Goal: Communication & Community: Answer question/provide support

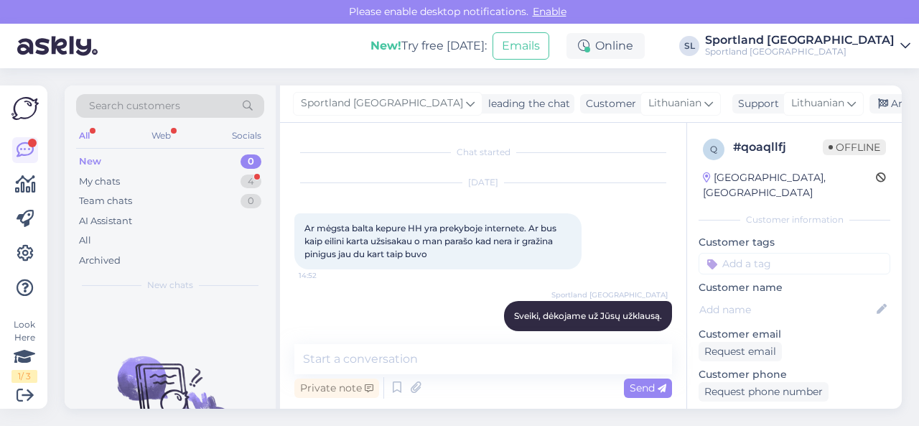
click at [206, 182] on div "My chats 4" at bounding box center [170, 182] width 188 height 20
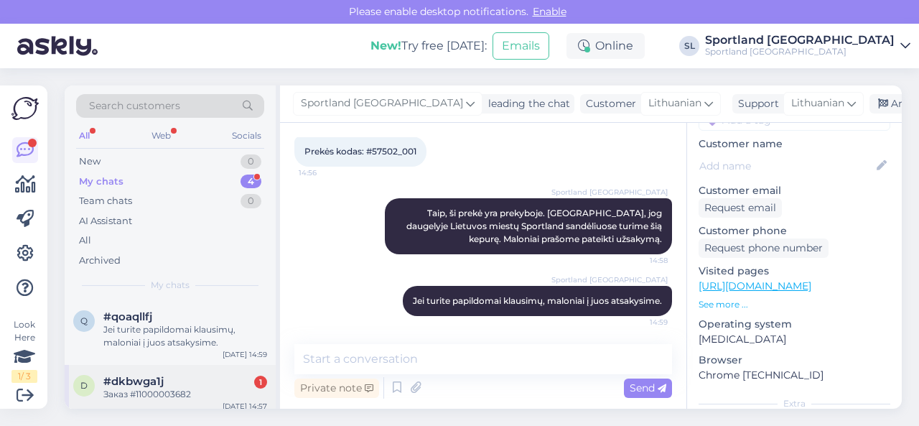
click at [183, 402] on div "d #dkbwga1j 1 Заказ #11000003682 [DATE] 14:57" at bounding box center [170, 391] width 211 height 52
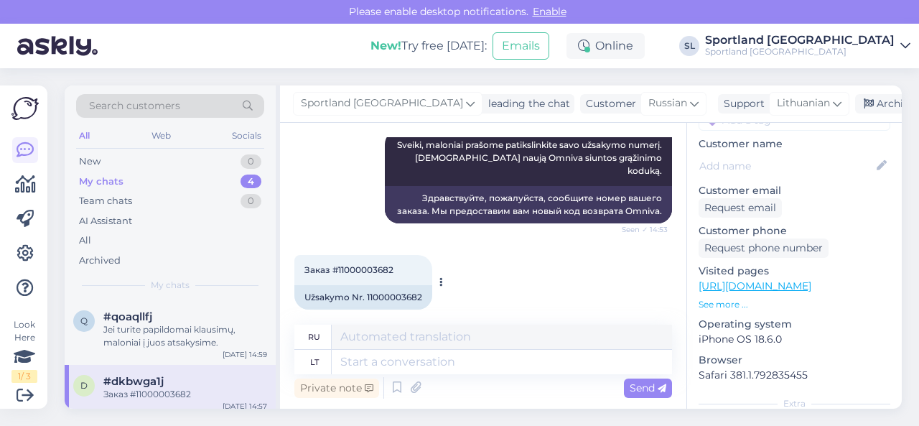
click at [393, 285] on div "Užsakymo Nr. 11000003682" at bounding box center [363, 297] width 138 height 24
copy div "11000003682"
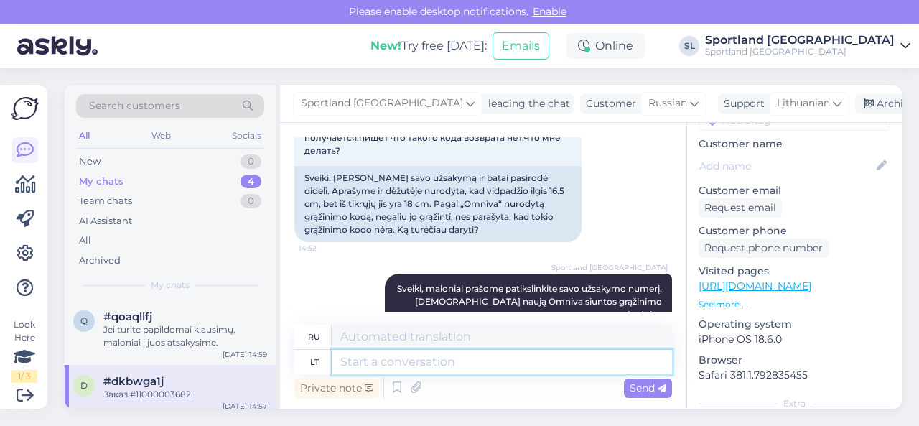
click at [389, 365] on textarea at bounding box center [502, 362] width 340 height 24
type textarea "2"
type textarea "J8s7"
type textarea "Jūs"
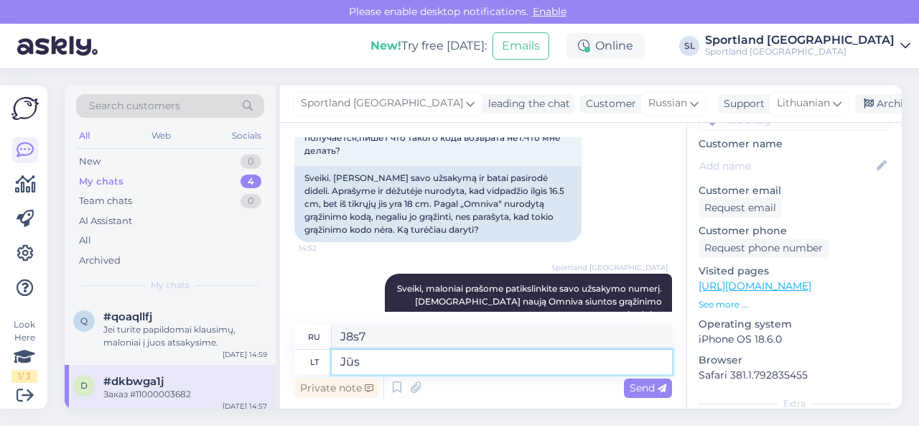
type textarea "Ты"
type textarea "Jūs užsakėte"
type textarea "Вы заказали"
type textarea "Jūs užsakėte 27"
type textarea "Вы заказали 27"
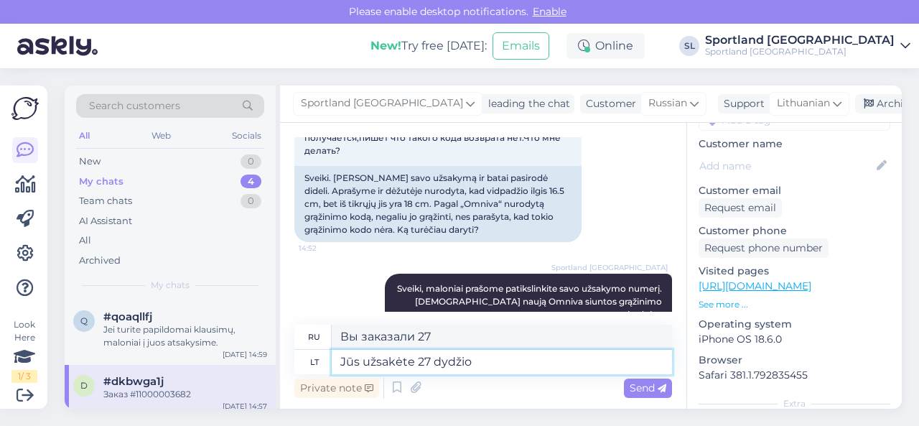
type textarea "Jūs užsakėte 27 dydžio a"
type textarea "Вы заказали размер 27."
type textarea "Jūs užsakėte 27 dydžio avalynę."
type textarea "Вы заказали обувь 27 размера."
type textarea "Jūs užsakėte 27 dydžio avalynę. [GEOGRAPHIC_DATA]"
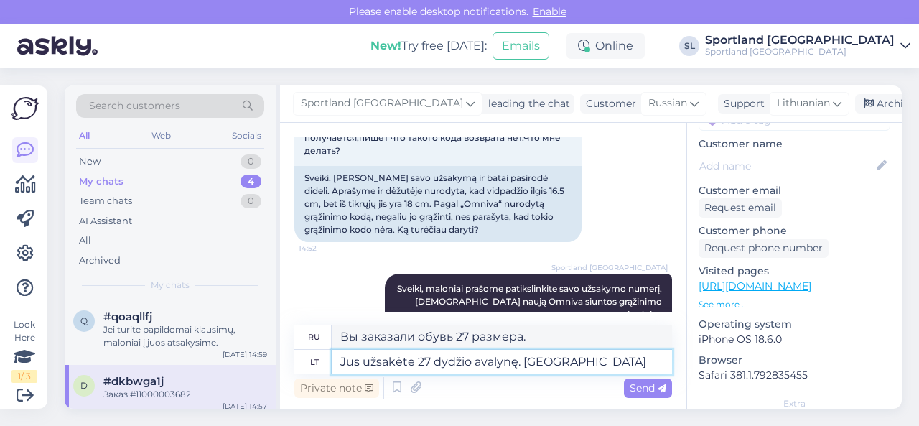
type textarea "Вы заказали обувь 27 размера. [GEOGRAPHIC_DATA]"
type textarea "Jūs užsakėte 27 dydžio avalynę. Pagal"
type textarea "Вы заказали обувь 27 размера. Согласно"
type textarea "Jūs užsakėte 27 dydžio avalynę. Pagal matų"
type textarea "Вы заказали обувь 27 размера. Согласно меркам"
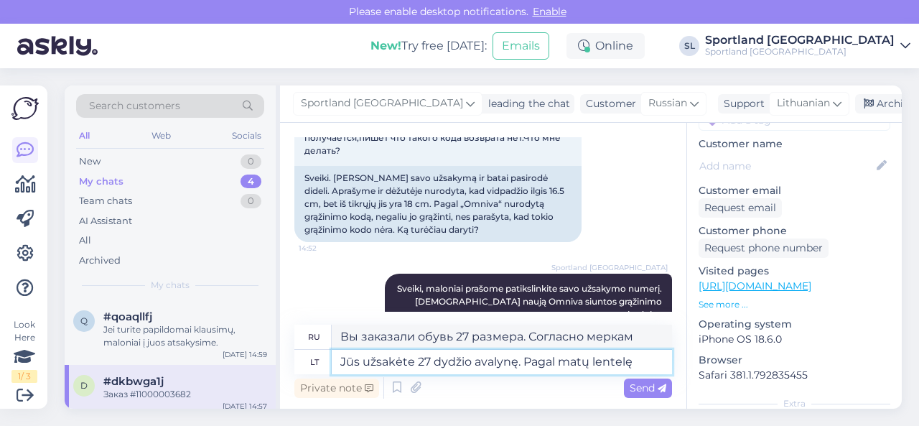
type textarea "Jūs užsakėte 27 dydžio avalynę. Pagal matų lentelę"
type textarea "Вы заказали обувь 27 размера. Согласно таблице размеров"
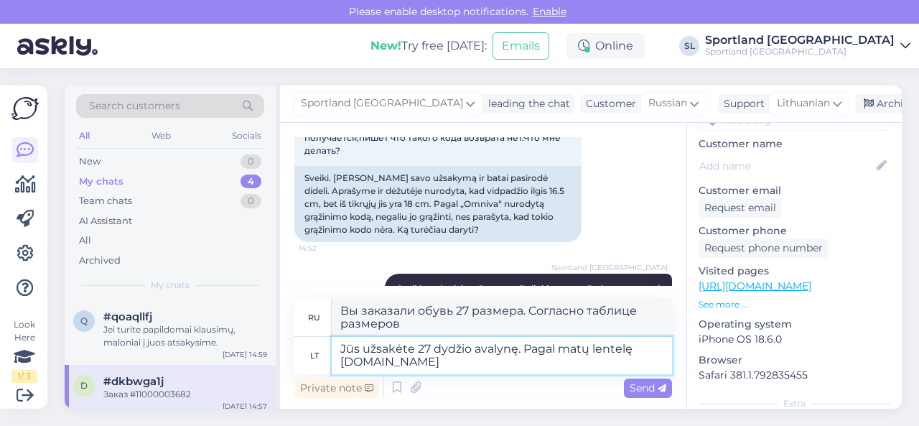
type textarea "Jūs užsakėte 27 dydžio avalynę. Pagal matų lentelę [DOMAIN_NAME]"
type textarea "Вы заказали обувь 27 размера. Согласно таблице размеров [DOMAIN_NAME]"
type textarea "Jūs užsakėte 27 dydžio avalynę. Pagal matų lentelę [DOMAIN_NAME] tai yr"
type textarea "Вы заказали обувь 27 размера. Согласно таблице размеров [DOMAIN_NAME] это"
paste textarea "16,1"
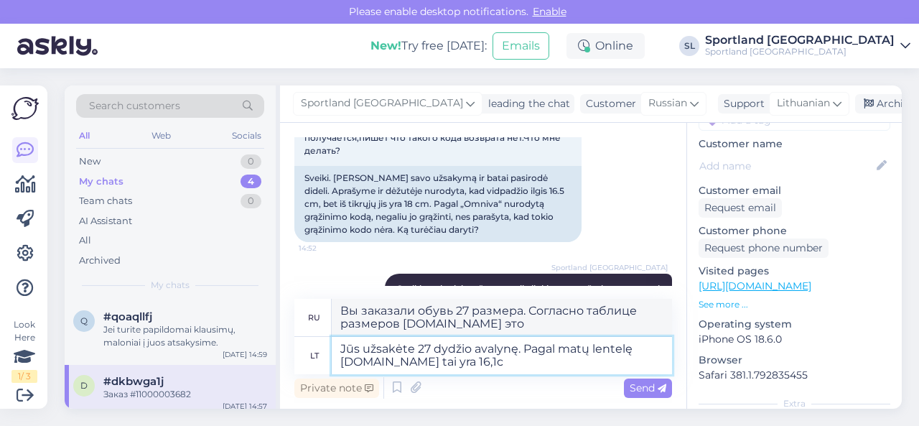
type textarea "Jūs užsakėte 27 dydžio avalynę. Pagal matų lentelę [DOMAIN_NAME] tai yra 16,1cm"
type textarea "Вы заказали обувь 27 размера. Согласно таблице размеров [DOMAIN_NAME] это 16.1."
type textarea "Jūs užsakėte 27 dydžio avalynę. Pagal matų lentelę [DOMAIN_NAME] tai yra 16,1cm…"
type textarea "Вы заказали обувь 27 размера. Согласно таблице размеров [DOMAIN_NAME] это 16,1 …"
type textarea "Jūs užsakėte 27 dydžio avalynę. Pagal matų lentelę [DOMAIN_NAME] tai yra 16,1cm…"
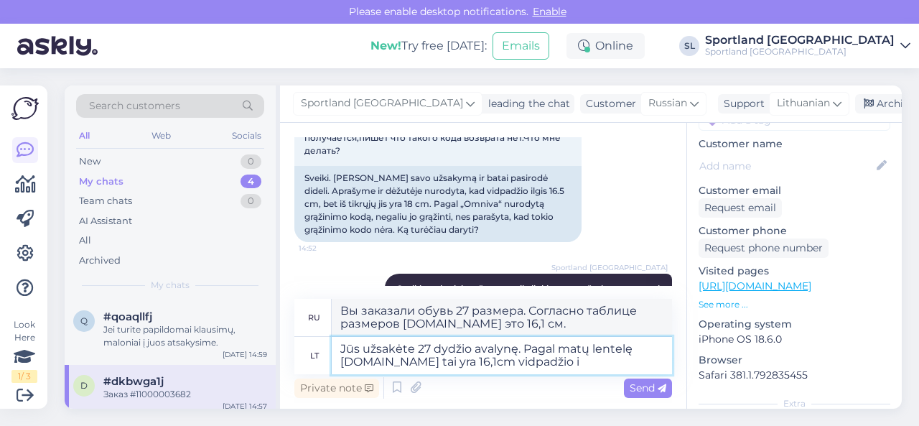
type textarea "Вы заказали обувь 27 размера. Согласно таблице размеров [DOMAIN_NAME] это 16,1 …"
type textarea "Jūs užsakėte 27 dydžio avalynę. Pagal matų lentelę [DOMAIN_NAME] tai yra 16,1cm…"
type textarea "Вы заказали обувь 27 размера. Согласно таблице размеров [DOMAIN_NAME] длина сте…"
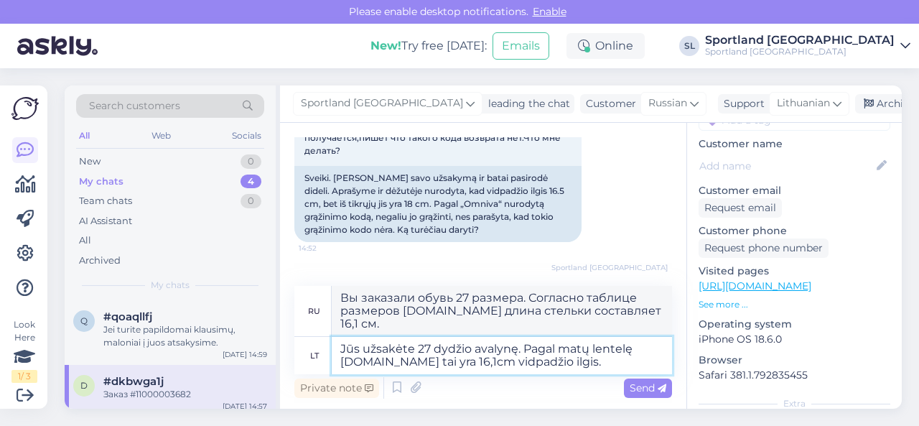
drag, startPoint x: 583, startPoint y: 366, endPoint x: 487, endPoint y: 365, distance: 95.5
click at [487, 365] on textarea "Jūs užsakėte 27 dydžio avalynę. Pagal matų lentelę [DOMAIN_NAME] tai yra 16,1cm…" at bounding box center [502, 355] width 340 height 37
type textarea "Jūs užsakėte 27 dydžio avalynę. Pagal matų lentelę [DOMAIN_NAME] tai yra 16,1cm…"
type textarea "Вы заказали обувь 27 размера. Согласно таблице размеров [DOMAIN_NAME] это соотв…"
type textarea "Jūs užsakėte 27 dydžio avalynę. Pagal matų lentelę [DOMAIN_NAME] tai yra 16,1cm…"
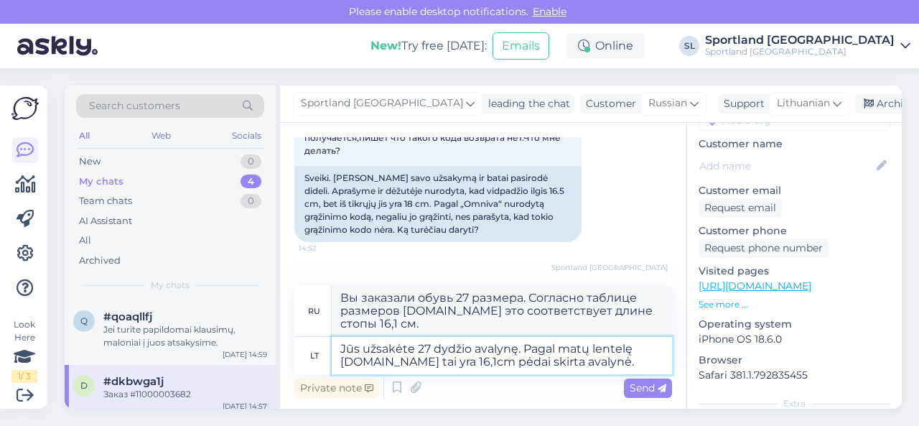
type textarea "Вы заказали обувь 27 размера. Согласно таблице размеров [DOMAIN_NAME] эта обувь…"
drag, startPoint x: 609, startPoint y: 364, endPoint x: 341, endPoint y: 324, distance: 271.5
click at [341, 324] on div "ru Вы заказали обувь 27 размера. Согласно таблице размеров [DOMAIN_NAME] эта об…" at bounding box center [483, 330] width 378 height 88
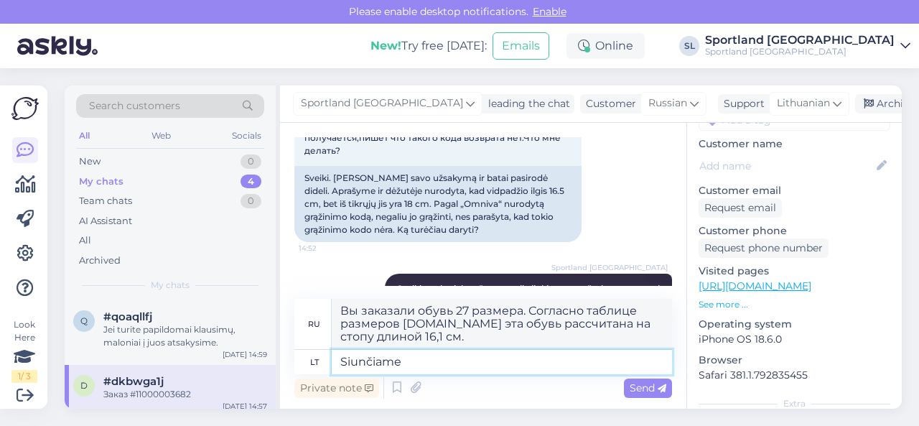
type textarea "Siunčiame"
type textarea "Мы отправляем"
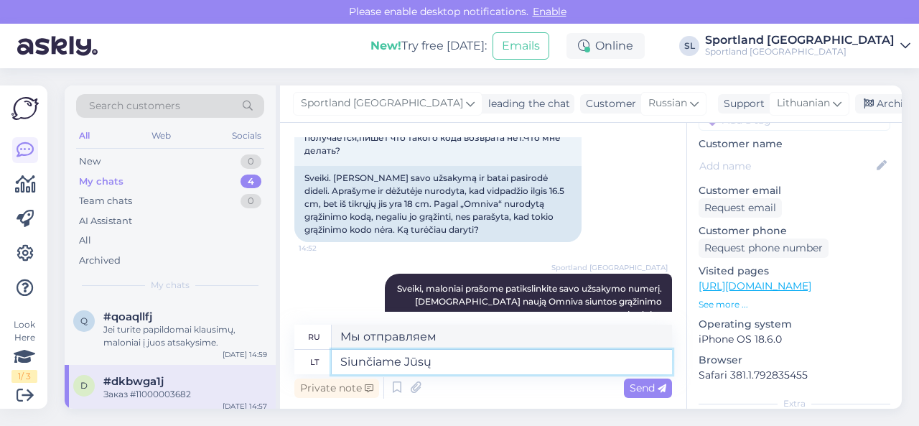
type textarea "Siunčiame Jūsų"
type textarea "Мы отправляем вам"
type textarea "Siunčiame Jūsų užsakymui"
type textarea "Мы отправляем ваш заказ"
type textarea "Siunčiame Jūsų užsakymui Omniva si"
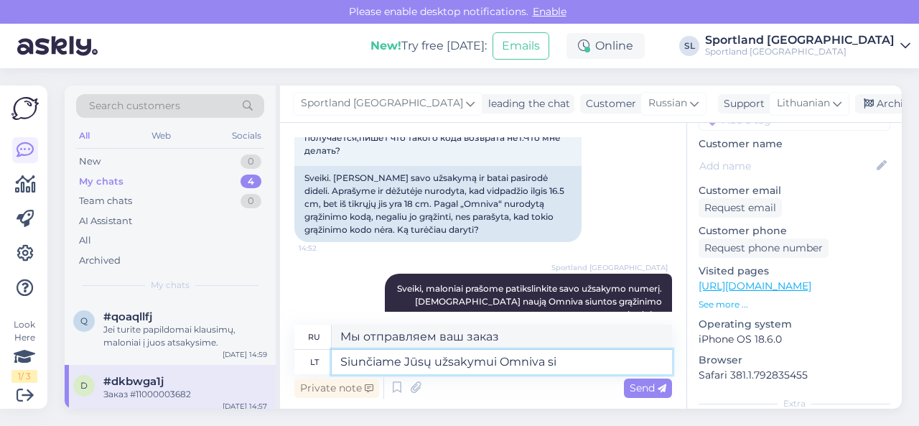
type textarea "Мы отправляем ваш заказ в Omniva"
type textarea "Siunčiame Jūsų užsakymui Omniva siuntos g"
type textarea "Мы отправляем посылки по [GEOGRAPHIC_DATA] заказу службой Omniva."
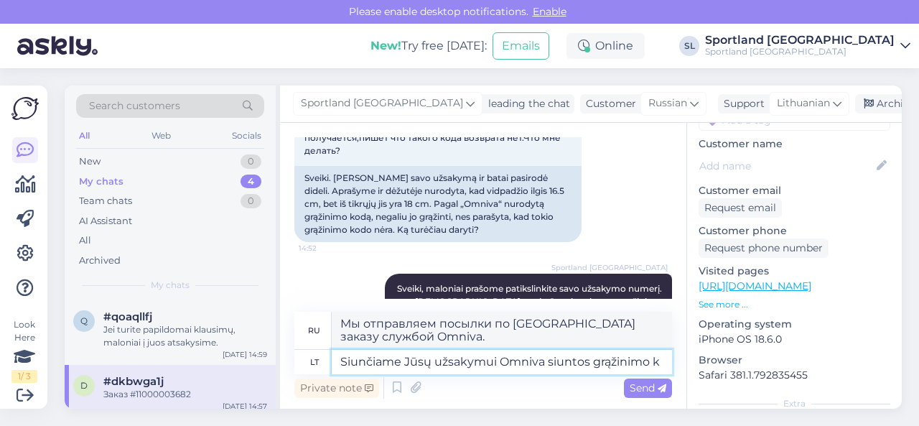
type textarea "Siunčiame Jūsų užsakymui Omniva siuntos grąžinimo ko"
type textarea "Мы отправляем возвратную посылку Omniva для вашего заказа."
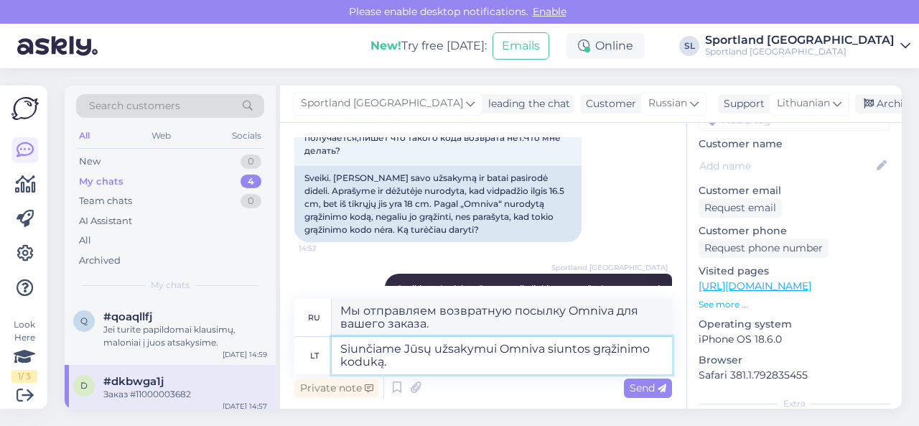
type textarea "Siunčiame Jūsų užsakymui Omniva siuntos grąžinimo koduką."
type textarea "Мы вышлем вам код возврата Omniva для вашего заказа."
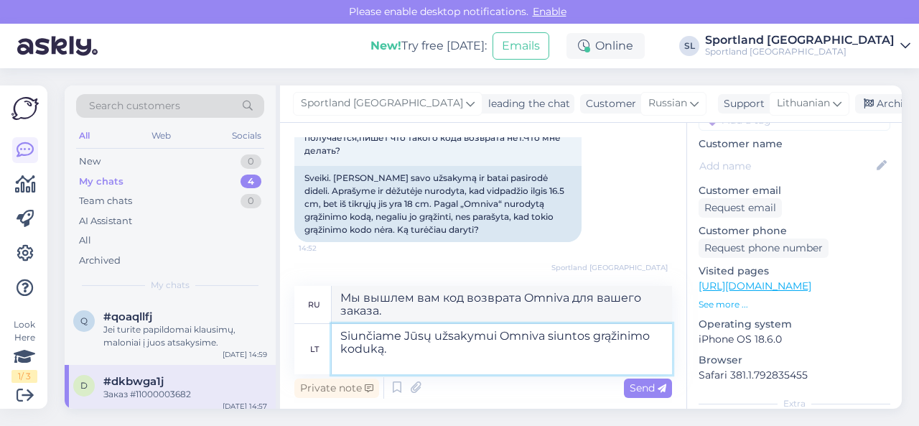
paste textarea "Omniva paštomate pasirinkite funkciją siųsti siuntą > anksčiau užregistruota si…"
type textarea "Siunčiame Jūsų užsakymui Omniva siuntos grąžinimo koduką. Omniva paštomate pasi…"
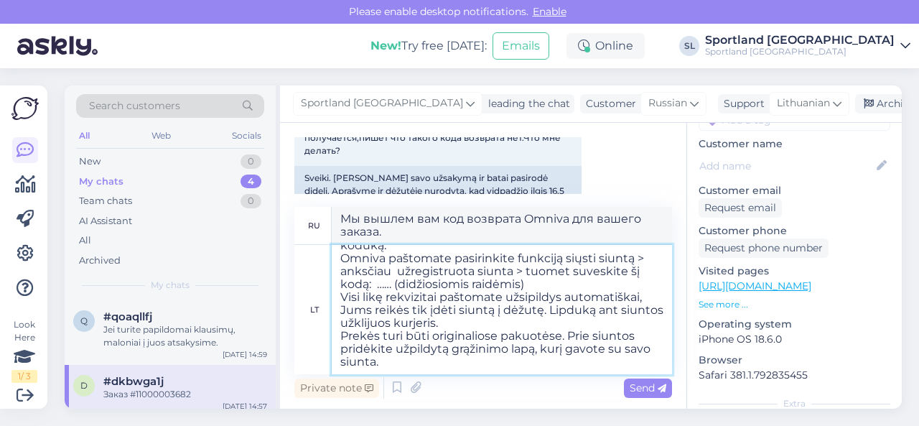
type textarea "Мы вышлем вам код возврата посылки Omniva для вашего заказа. В пакомате [PERSON…"
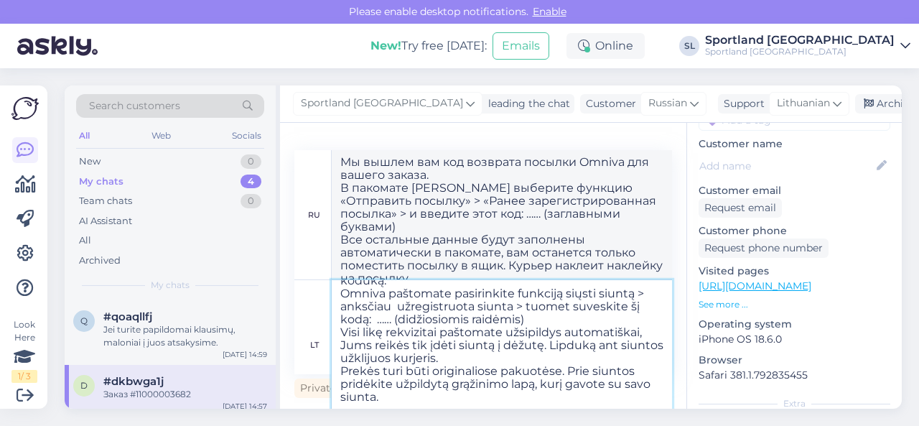
drag, startPoint x: 393, startPoint y: 313, endPoint x: 376, endPoint y: 312, distance: 17.2
click at [376, 312] on textarea "Siunčiame Jūsų užsakymui Omniva siuntos grąžinimo koduką. Omniva paštomate pasi…" at bounding box center [502, 344] width 340 height 129
paste textarea "CC847326744EE"
type textarea "Siunčiame Jūsų užsakymui Omniva siuntos grąžinimo koduką. Omniva paštomate pasi…"
type textarea "Мы вышлем вам код возврата посылки Omniva для вашего заказа. В пакомате [PERSON…"
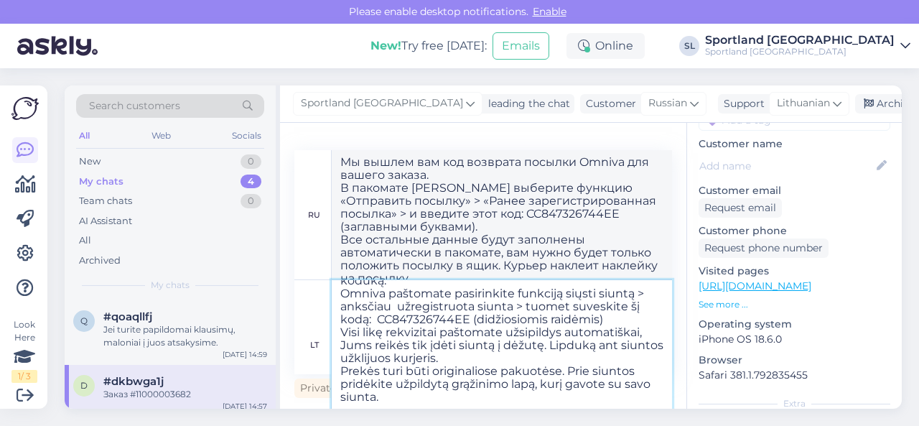
click at [616, 396] on textarea "Siunčiame Jūsų užsakymui Omniva siuntos grąžinimo koduką. Omniva paštomate pasi…" at bounding box center [502, 344] width 340 height 129
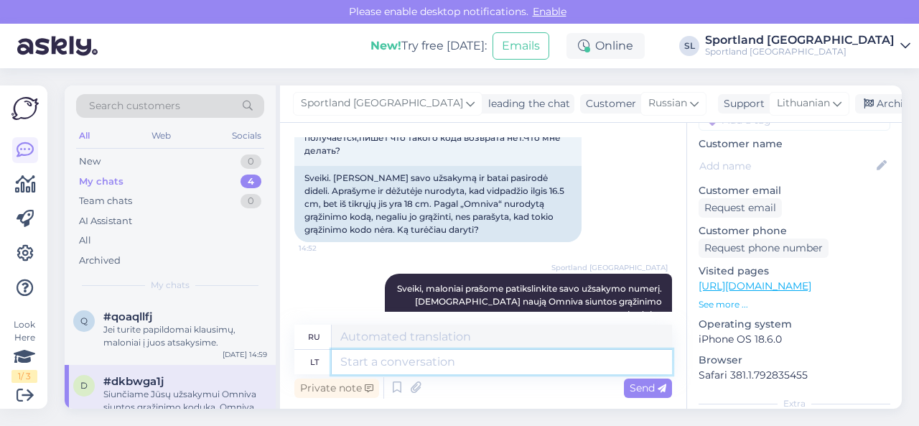
scroll to position [0, 0]
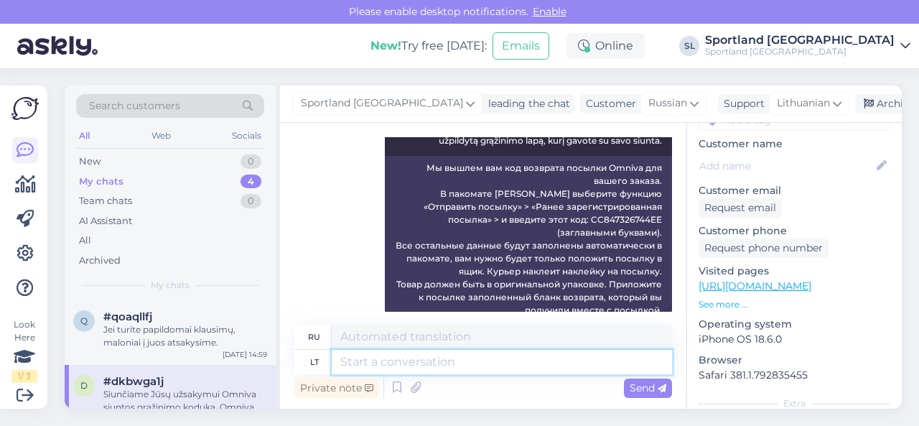
click at [515, 363] on textarea at bounding box center [502, 362] width 340 height 24
type textarea "Jei"
type textarea "Если"
type textarea "Jei turite p"
type textarea "Если у вас есть"
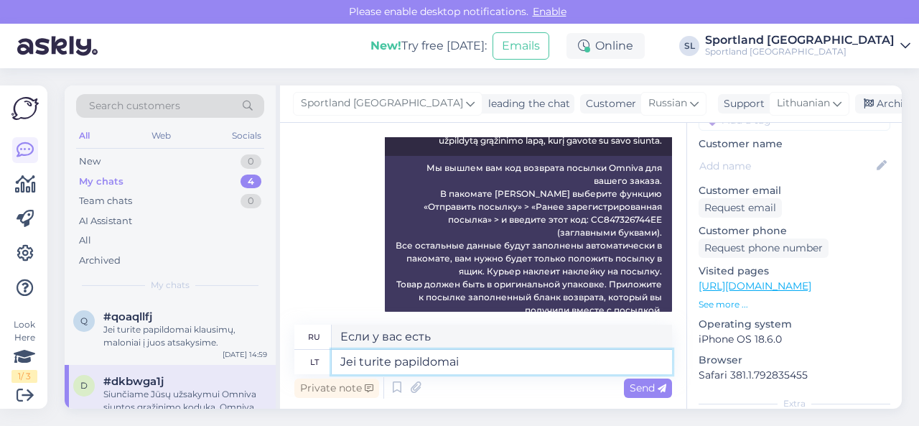
type textarea "Jei turite papildomai k"
type textarea "Если у вас есть дополнительные"
type textarea "Jei turite papildomai klausimų, m"
type textarea "Если у вас есть дополнительные вопросы,"
type textarea "Jei turite papildomai klausimų, maloniai"
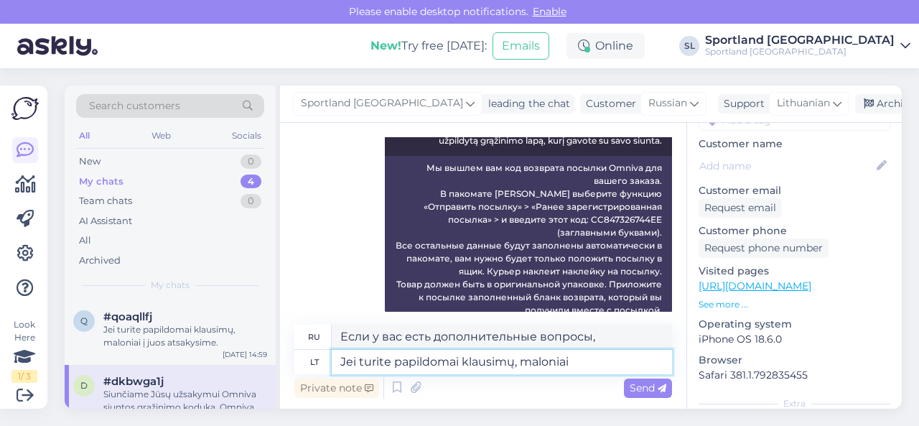
type textarea "Если у вас есть дополнительные вопросы, пожалуйста"
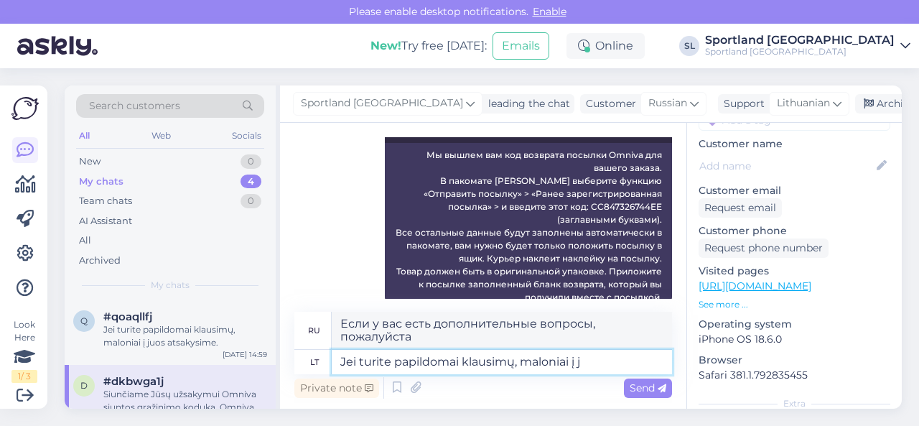
type textarea "Jei turite papildomai klausimų, maloniai į ju"
type textarea "Если у вас есть дополнительные вопросы, пожалуйста, обращайтесь."
type textarea "Jei turite papildomai klausimų, maloniai į juos a"
type textarea "Если у вас возникнут дополнительные вопросы, пожалуйста, задавайте."
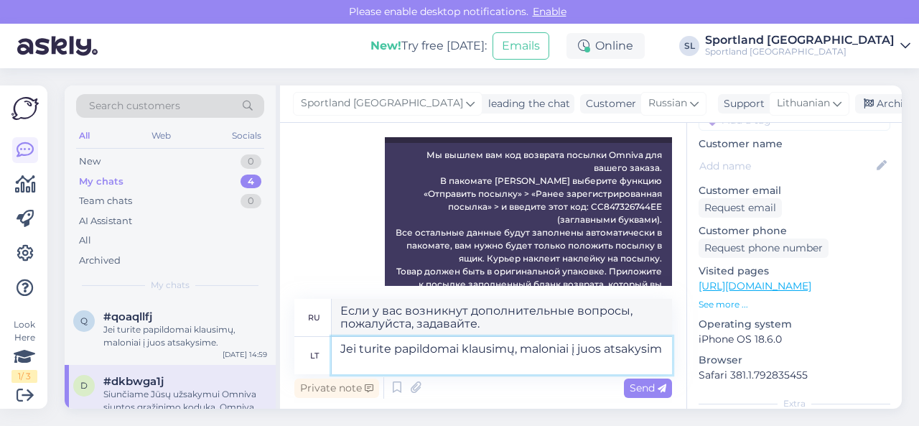
scroll to position [643, 0]
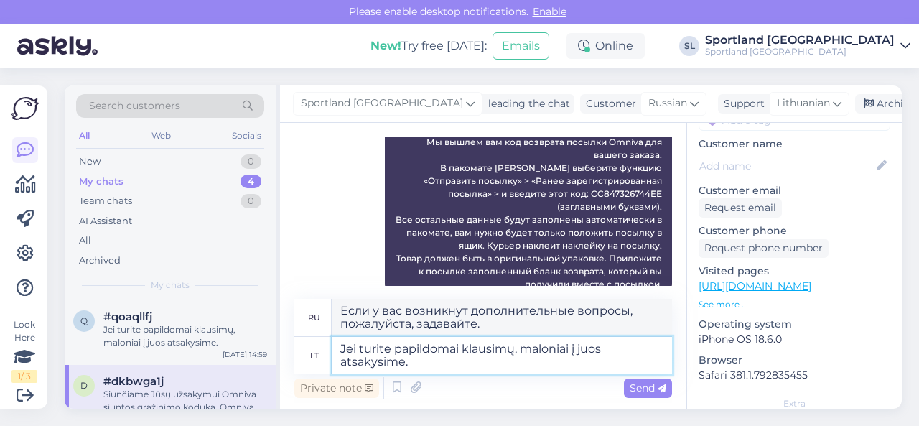
type textarea "Jei turite papildomai klausimų, maloniai į juos atsakysime."
type textarea "Если у вас возникнут дополнительные вопросы, мы будем рады на них ответить."
click at [343, 345] on textarea "Jei turite papildomai klausimų, maloniai į juos atsakysime." at bounding box center [502, 355] width 340 height 37
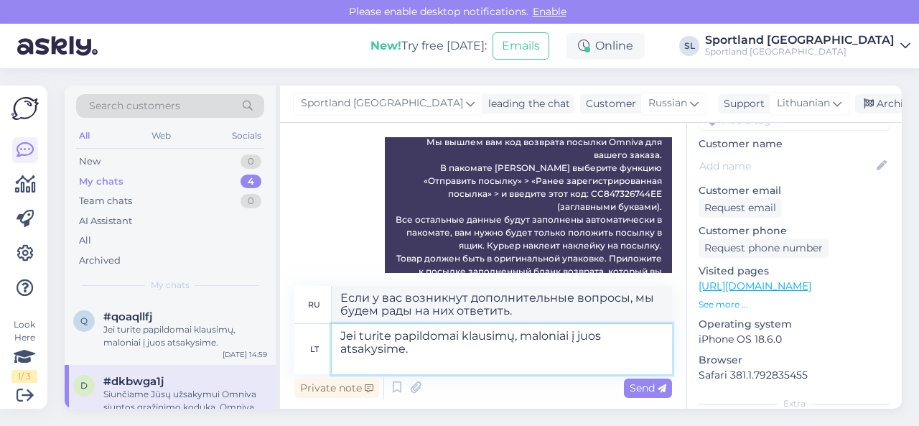
scroll to position [656, 0]
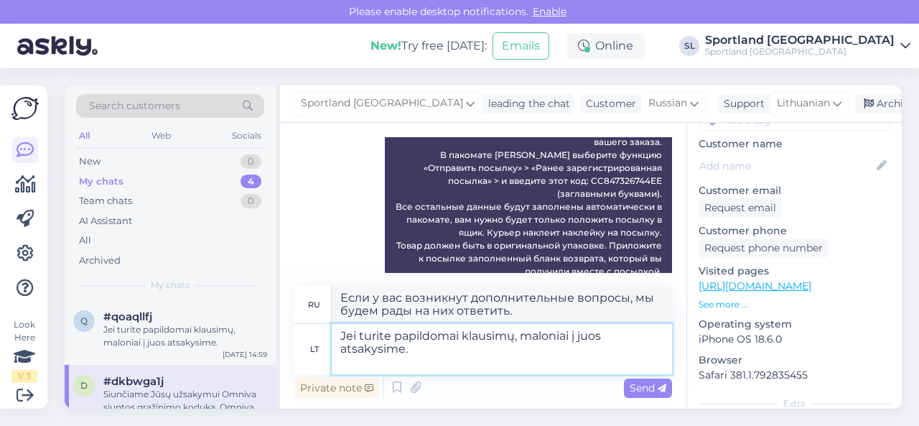
type textarea "P Jei turite papildomai klausimų, maloniai į juos atsakysime."
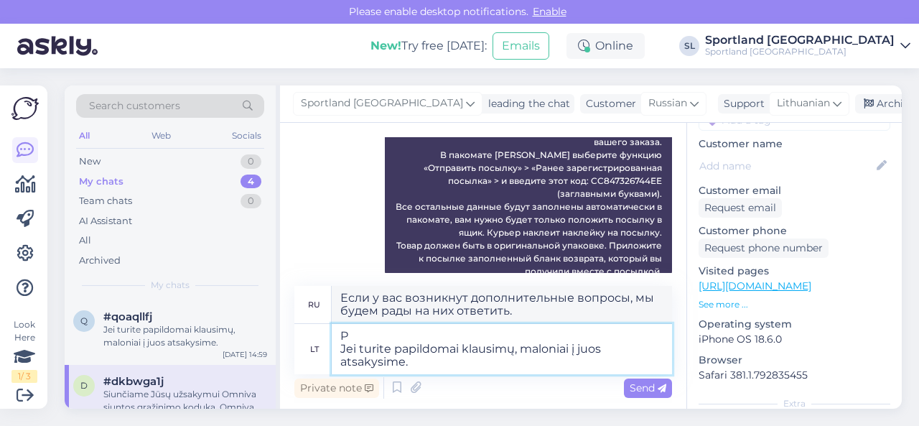
type textarea "П Если у вас возникнут дополнительные вопросы, мы будем рады на них ответить."
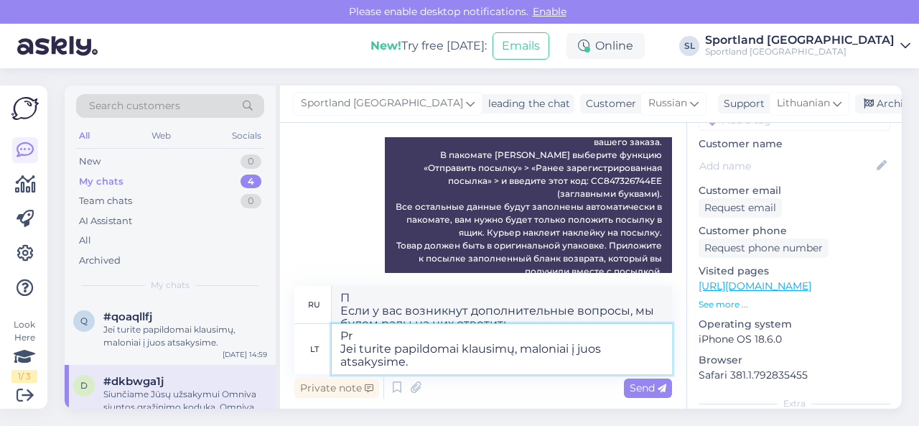
scroll to position [669, 0]
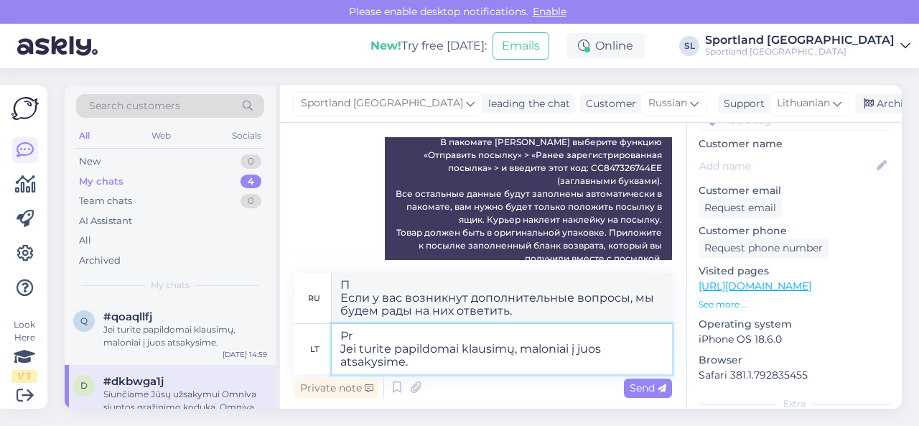
type textarea "Pri Jei turite papildomai klausimų, maloniai į juos atsakysime."
type textarea "Pr Если у вас возникнут дополнительные вопросы, мы будем рады на них ответить."
type textarea "Prime Jei turite papildomai klausimų, maloniai į juos atsakysime."
type textarea "Prim Если у вас возникнут дополнительные вопросы, мы будем рады на них ответить."
type textarea "Primen Jei turite papildomai klausimų, maloniai į juos atsakysime."
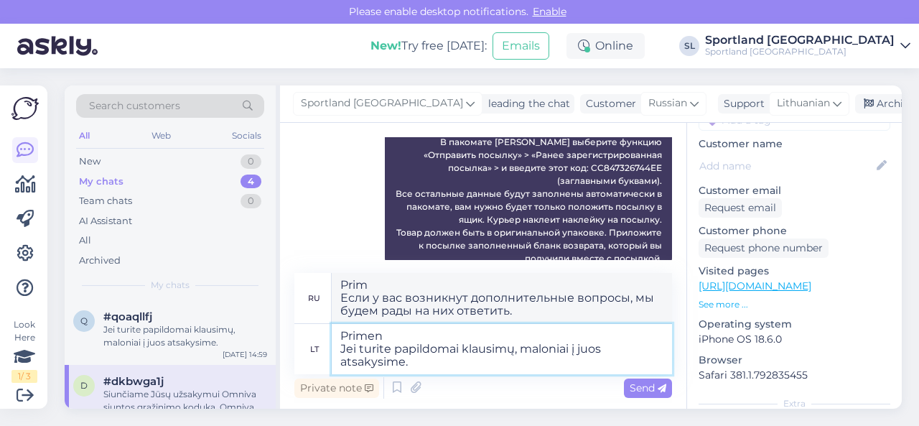
type textarea "Prime Если у вас возникнут дополнительные вопросы, мы будем рады на них ответит…"
type textarea "Primena Jei turite papildomai klausimų, maloniai į juos atsakysime."
type textarea "Напоминание Если у вас возникнут дополнительные вопросы, мы будем рады на них о…"
type textarea "Primename, Jei turite papildomai klausimų, maloniai į juos atsakysime."
type textarea "Напоминаем если у вас возникнут дополнительные вопросы, мы будем рады на них от…"
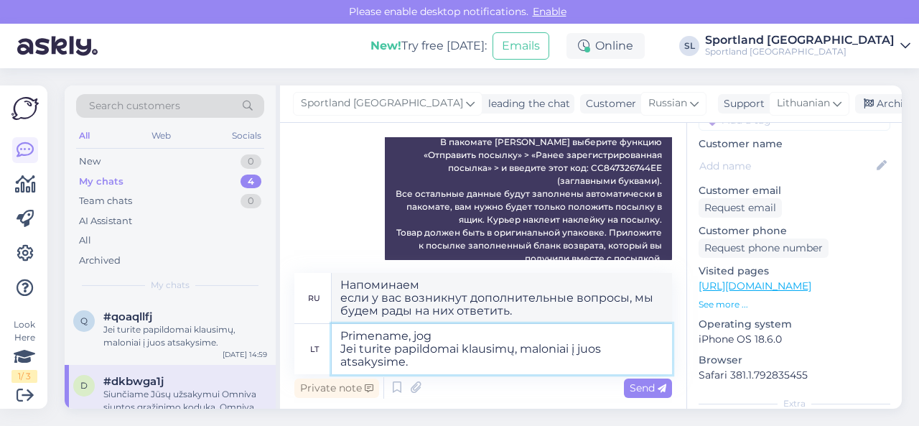
type textarea "Primename, jog Jei turite papildomai klausimų, maloniai į juos atsakysime."
type textarea "Напоминаем, если у вас возникнут дополнительные вопросы, мы будем рады на них о…"
type textarea "Primename, jog el Jei turite papildomai klausimų, maloniai į juos atsakysime."
type textarea "Напоминаем, что e Если у вас возникнут дополнительные вопросы, мы будем рады на…"
type textarea "Primename, jog el. Jei turite papildomai klausimų, maloniai į juos atsakysime."
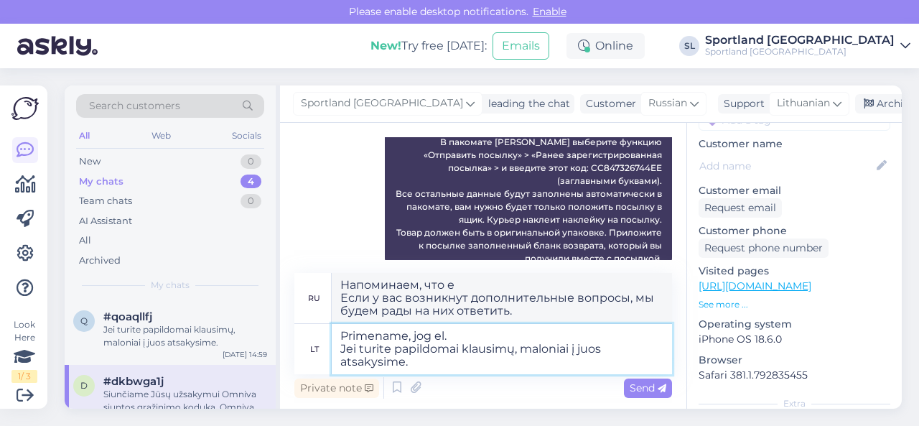
type textarea "Напоминаем если у вас возникнут дополнительные вопросы, мы будем рады на них от…"
type textarea "Primename, jog el. Jei turite papildomai klausimų, maloniai į juos atsakysime."
type textarea "Напоминаем, что по электронной почте Если у вас возникнут дополнительные вопрос…"
type textarea "Primename, jog el. par [DEMOGRAPHIC_DATA] turite papildomai klausimų, maloniai …"
type textarea "Напоминаем, что эл. почта p Если у вас возникнут дополнительные вопросы, мы буд…"
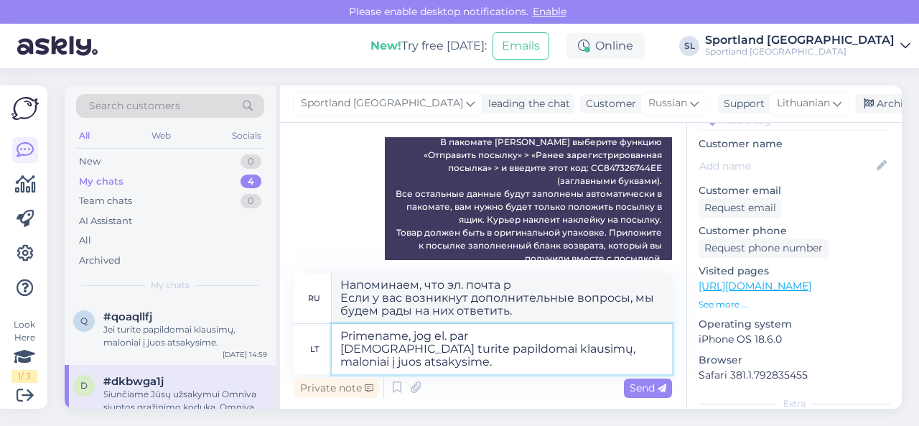
type textarea "Primename, jog el. pard [DEMOGRAPHIC_DATA] turite papildomai klausimų, maloniai…"
type textarea "Напоминаем, что адрес электронной почты par Если у вас возникнут дополнительные…"
type textarea "Primename, jog el. parduot Jei turite papildomai klausimų, maloniai į juos atsa…"
type textarea "Напоминаем, что электронные продажи Если у вас возникнут дополнительные вопросы…"
type textarea "Primename, jog el. parduotu Jei turite papildomai klausimų, maloniai į juos ats…"
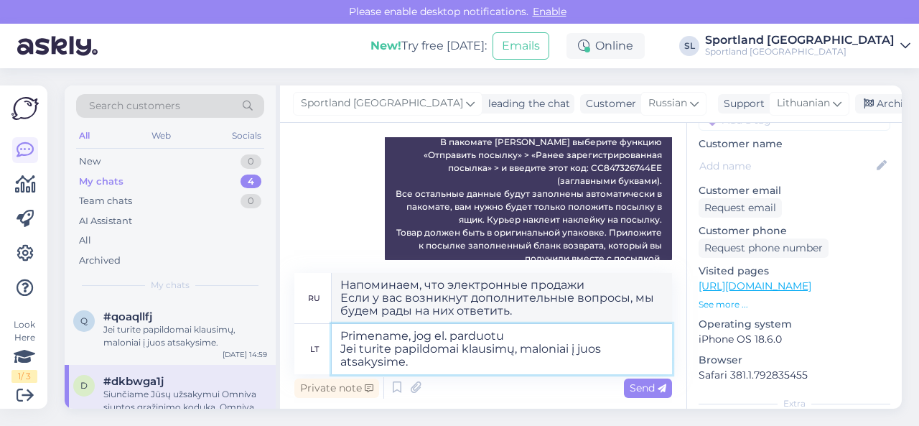
type textarea "Напоминаем, что интернет-магазин Если у вас возникнут дополнительные вопросы, м…"
type textarea "Primename, jog el. parduotuv Jei turite papildomai klausimų, maloniai į juos at…"
type textarea "Напоминаем, что электронная коммерция Если у вас возникнут дополнительные вопро…"
type textarea "Primename, jog el. parduotuvė Jei turite papildomai klausimų, maloniai į juos a…"
type textarea "Напоминаем, что интернет-магазин Если у вас возникнут дополнительные вопросы, м…"
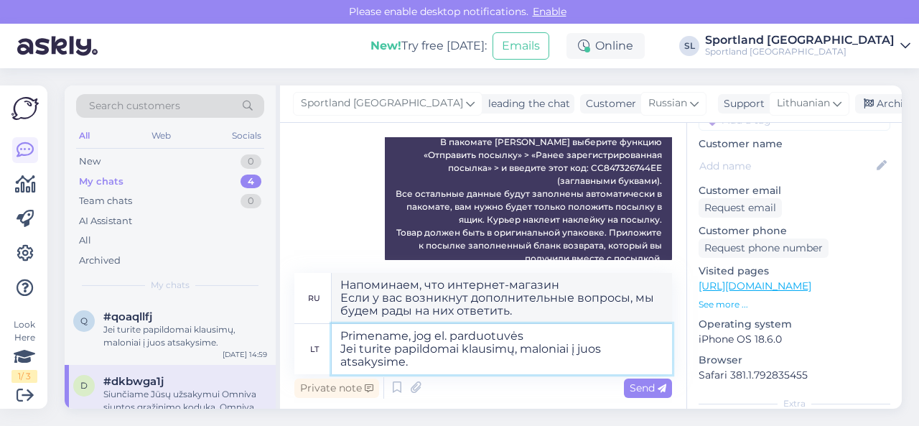
type textarea "Primename, jog el. parduotuvės Jei turite papildomai klausimų, maloniai į juos …"
type textarea "Напоминаем, что интернет-магазинов Если у вас возникнут дополнительные вопросы,…"
type textarea "Primename, jog el. parduotuvės u Jei turite papildomai klausimų, maloniai į juo…"
type textarea "Напоминаем, что интернет-магазины u Если у вас возникнут дополнительные вопросы…"
type textarea "Primename, jog el. parduotuvės užsa Jei turite papildomai klausimų, maloniai į …"
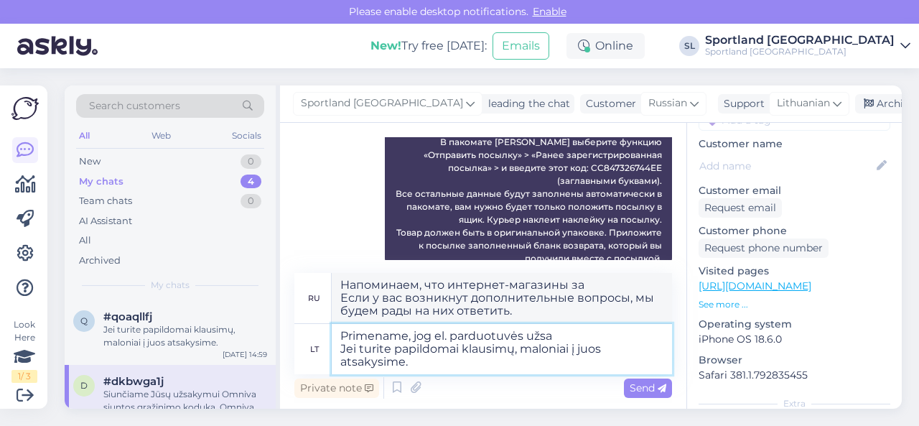
type textarea "Напоминаем, что интернет-магазин закрыт Если у вас возникнут дополнительные воп…"
type textarea "Primename, jog el. parduotuvės užsak Jei turite papildomai klausimų, maloniai į…"
type textarea "Напоминаем, что заказов в интернет-магазине Если у вас возникнут дополнительные…"
type textarea "Primename, jog el. parduotuvės užsaky Jei turite papildomai klausimų, maloniai …"
type textarea "Напоминаем, что заказы в интернет-магазине стоят Если у вас возникнут дополните…"
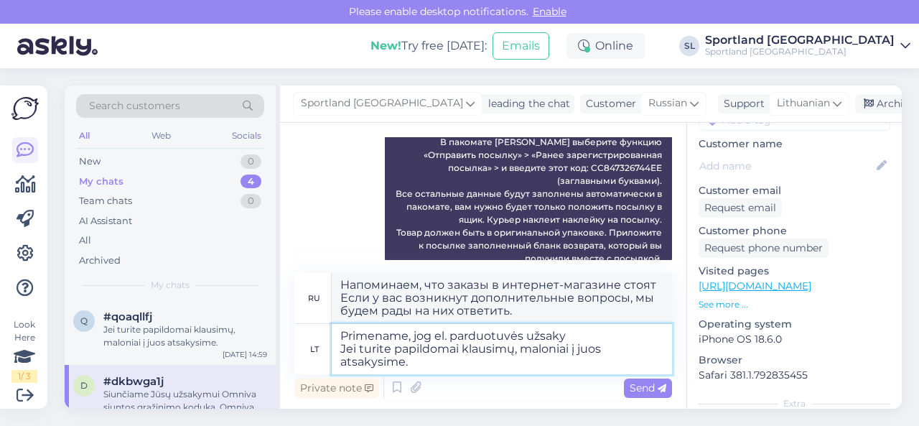
type textarea "Primename, jog el. parduotuvės užsakym Jei turite papildomai klausimų, maloniai…"
type textarea "Напоминаем, что заказов в интернет-магазине Если у вас возникнут дополнительные…"
type textarea "Primename, jog el. parduotuvės užsakymą Jei turite papildomai klausimų, malonia…"
type textarea "Напоминаем, что заказы в интернет-магазине Если у вас возникнут дополнительные …"
type textarea "Primename, jog el. parduotuvės užsakymą gal Jei turite papildomai klausimų, mal…"
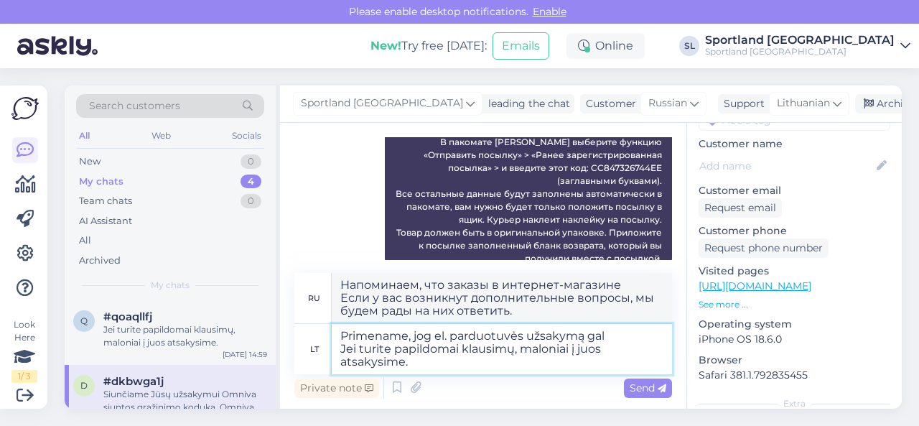
type textarea "Напоминаем, что при заказе через интернет-магазин действует наценка . Если у ва…"
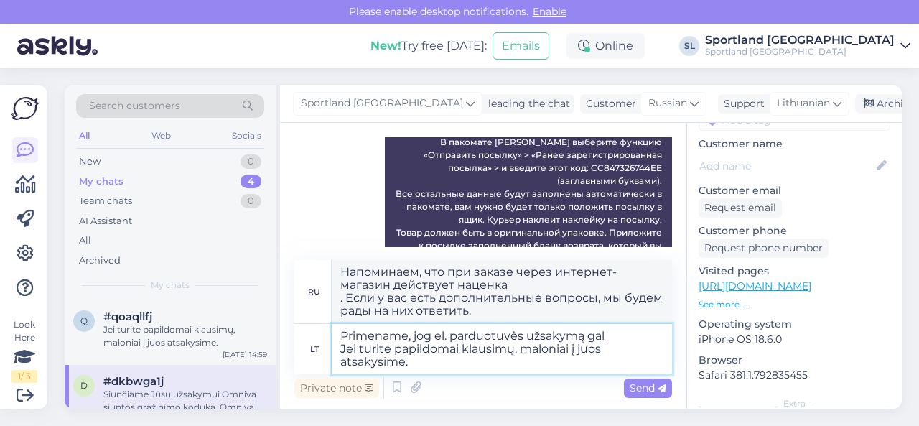
scroll to position [682, 0]
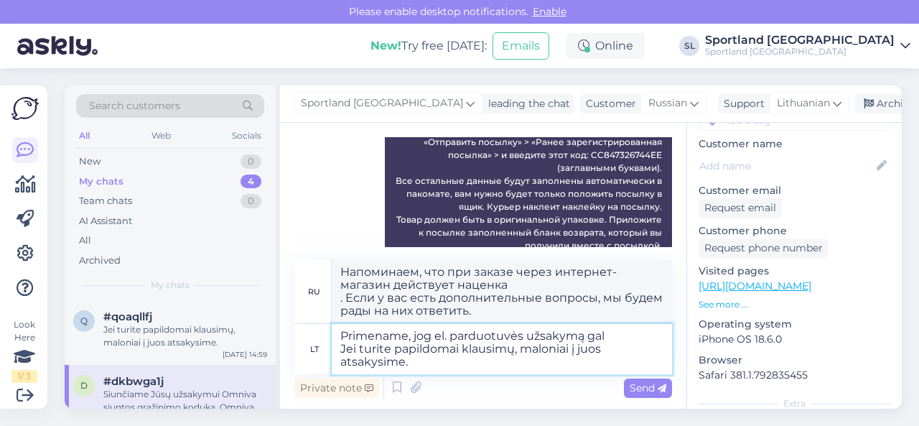
type textarea "Primename, jog el. parduotuvės užsakymą gali Jei turite papildomai klausimų, ma…"
type textarea "Напоминаем, что заказы в интернет-магазине могут быть Если у вас возникнут допо…"
type textarea "Primename, jog el. parduotuvės užsakymą galim Jei turite papildomai klausimų, m…"
type textarea "Напоминаем, что заказ в интернет-магазине можно оформить Если у вас возникнут д…"
type textarea "Primename, jog el. parduotuvės užsakymą galima Jei turite papildomai klausimų, …"
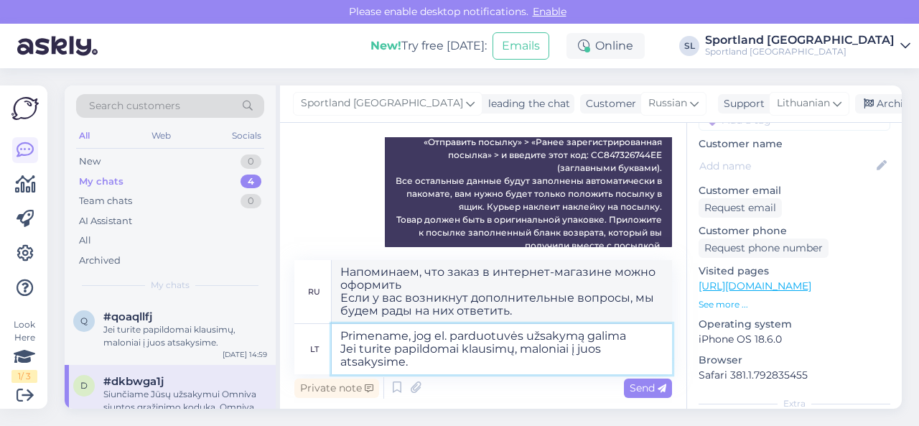
type textarea "Напоминаем, что вы можете оформить заказ в интернет-магазине Если у вас возникн…"
type textarea "Primename, jog el. parduotuvės užsakymą galima p Jei turite papildomai klausimų…"
type textarea "Напоминаем, что заказы в интернет-магазине можно оформить по адресу Если у вас …"
type textarea "Primename, jog el. parduotuvės užsakymą galima patei Jei turite papildomai klau…"
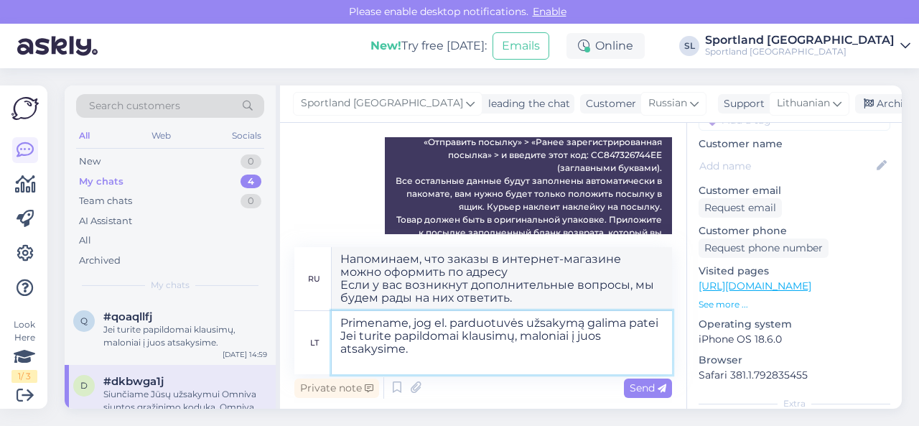
scroll to position [695, 0]
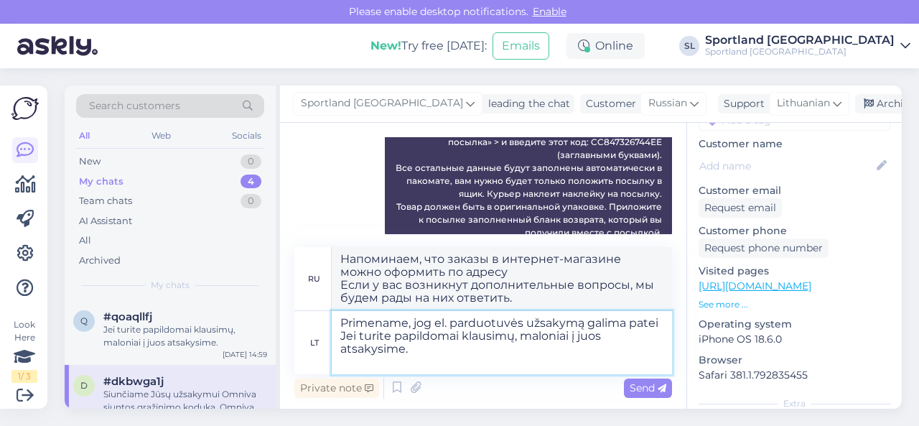
type textarea "Напоминаем, что вы также можете оформить заказ в интернет-магазине Если у вас в…"
type textarea "Primename, jog el. parduotuvės užsakymą galima pateik Jei turite papildomai kla…"
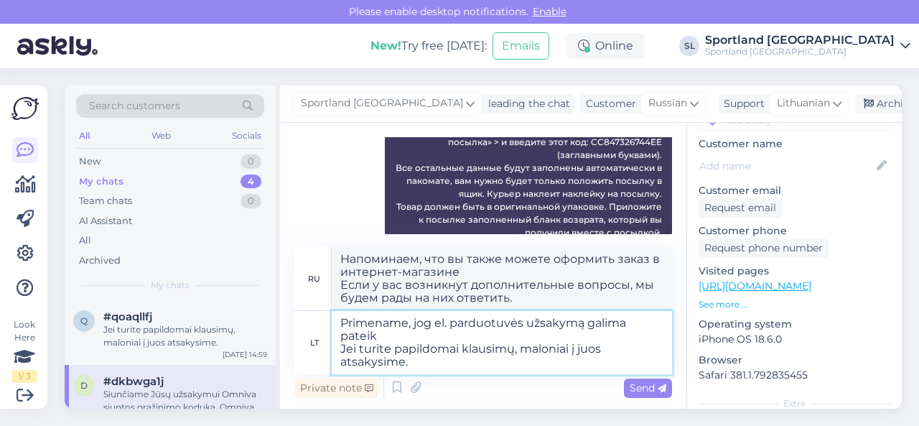
type textarea "Напоминаем, что заказы в интернет-магазине можно оформить по адресу Если у вас …"
type textarea "Primename, jog el. parduotuvės užsakymą galima pateikt Jei turite papildomai kl…"
type textarea "Напоминаем, что заказы в интернет-магазине можно оформить Если у вас возникнут …"
type textarea "Primename, jog el. parduotuvės užsakymą galima pateikti Jei turite papildomai k…"
type textarea "Напоминаем, что заказы в интернет-магазине можно оформить по адресу Если у вас …"
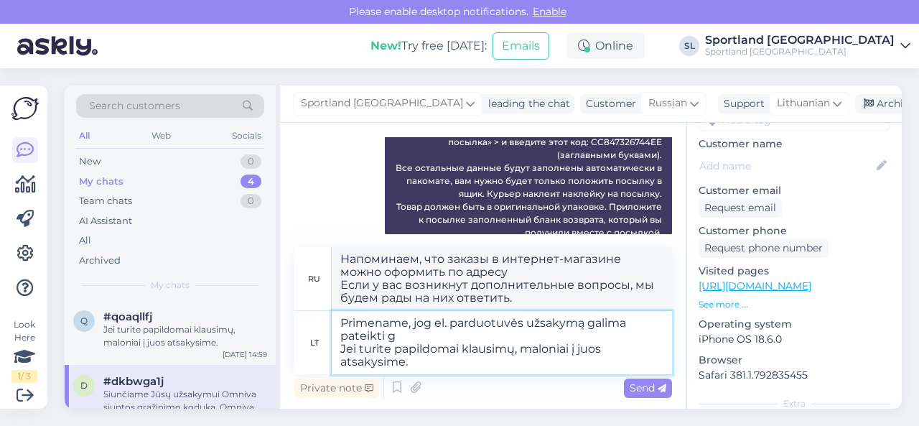
type textarea "Primename, jog el. parduotuvės užsakymą galima pateikti gr Jei turite papildoma…"
type textarea "Напоминаем, что заказы в интернет-магазине можно оформить по адресу g Если у ва…"
type textarea "Primename, jog el. parduotuvės užsakymą galima pateikti grą Jei turite papildom…"
type textarea "Напоминаем, что заказы в интернет-магазине можно оформить по адресу gr Если у в…"
type textarea "Primename, jog el. parduotuvės užsakymą galima pateikti grąž Jei turite papildo…"
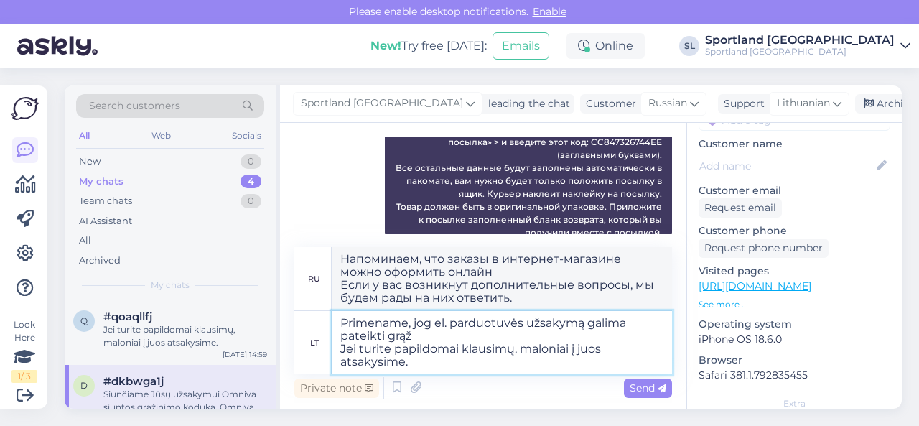
type textarea "Напоминаем, что заказы, купленные в интернет-магазине, подлежат возврату Если у…"
type textarea "Primename, jog el. parduotuvės užsakymą galima pateikti grąžini Jei turite papi…"
type textarea "Напоминаем, что заказ интернет-магазина можно вернуть Если у вас возникнут допо…"
type textarea "Primename, jog el. parduotuvės užsakymą galima pateikti grąžinim Jei turite pap…"
type textarea "Напоминаем, что заказы, купленные в интернет-магазине, подлежат возврату Если у…"
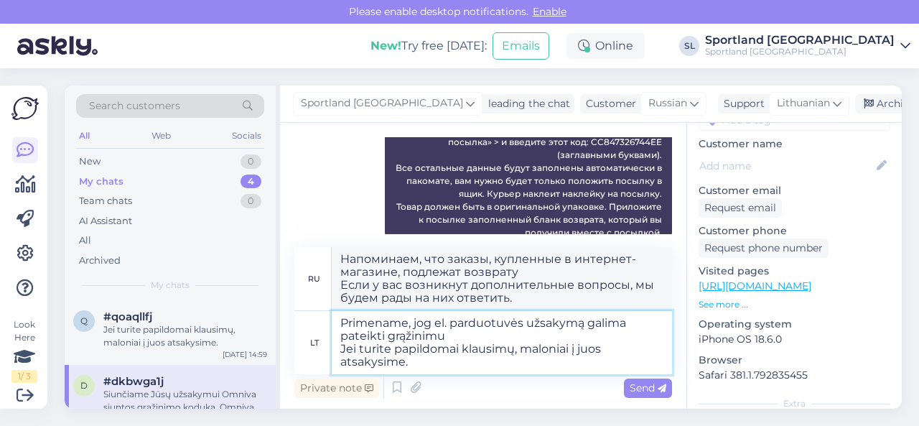
type textarea "Primename, jog el. parduotuvės užsakymą galima pateikti grąžinimui Jei turite p…"
type textarea "Напоминаем, что заказ интернет-магазина можно вернуть Если у вас возникнут допо…"
type textarea "Primename, jog el. parduotuvės užsakymą galima pateikti grąžinimui Jei turite p…"
type textarea "Напоминаем, что заказы, купленные в интернет-магазине, подлежат возврату Если у…"
type textarea "Primename, jog el. parduotuvės užsakymą galima pateikti grąžinimui į Jei turite…"
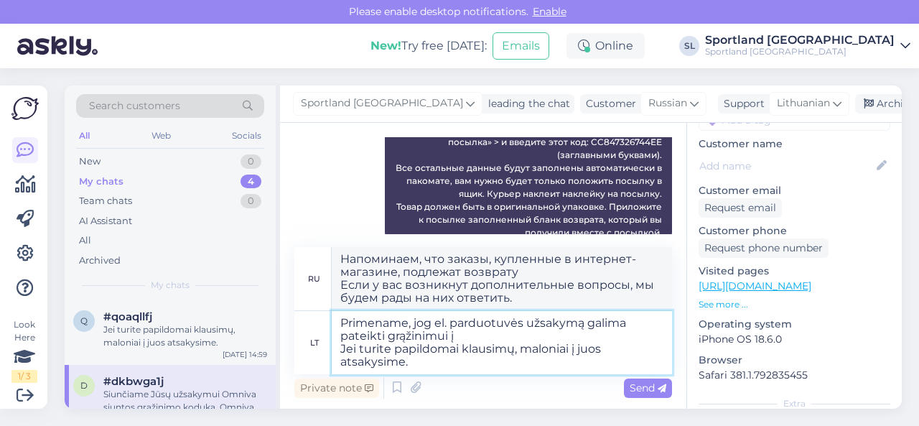
type textarea "Напоминаем, что заказы в интернет-магазине можно вернуть на Если у вас возникну…"
type textarea "Primename, jog el. parduotuvės užsakymą galima pateikti grąžinimui į Ju Jei tur…"
type textarea "Напоминаем, что заказы, купленные в интернет-магазине, можно вернуть в J Если у…"
type textarea "Primename, jog el. parduotuvės užsakymą galima pateikti grąžinimui į Jums Jei t…"
type textarea "Напоминаем, что заказы, купленные в интернет-магазине, можно вернуть в Ju Если …"
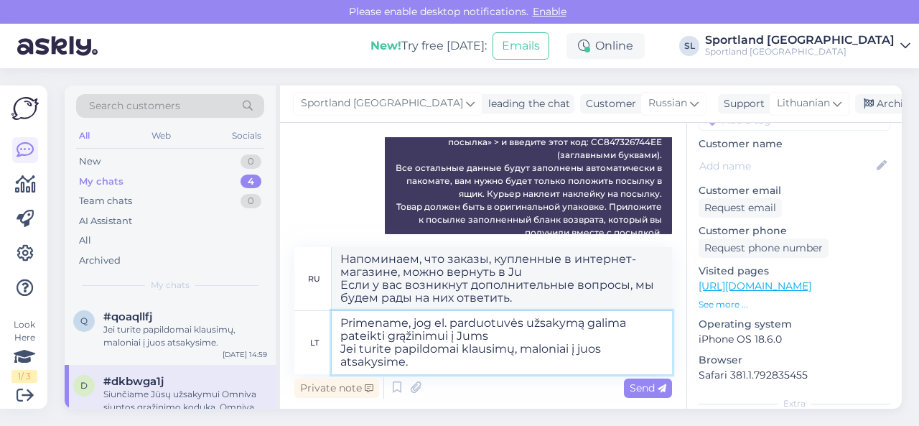
type textarea "Primename, jog el. parduotuvės užsakymą galima pateikti grąžinimui į Jums Jei t…"
type textarea "Напоминаем, что заказы, купленные в интернет-магазине, можно вернуть в Jum Если…"
type textarea "Primename, jog el. parduotuvės užsakymą galima pateikti grąžinimui į Jums p Jei…"
type textarea "Напоминаем, что заказ из интернет-магазина можно вернуть Если у вас возникнут д…"
type textarea "Primename, jog el. parduotuvės užsakymą galima pateikti grąžinimui į Jums pa Je…"
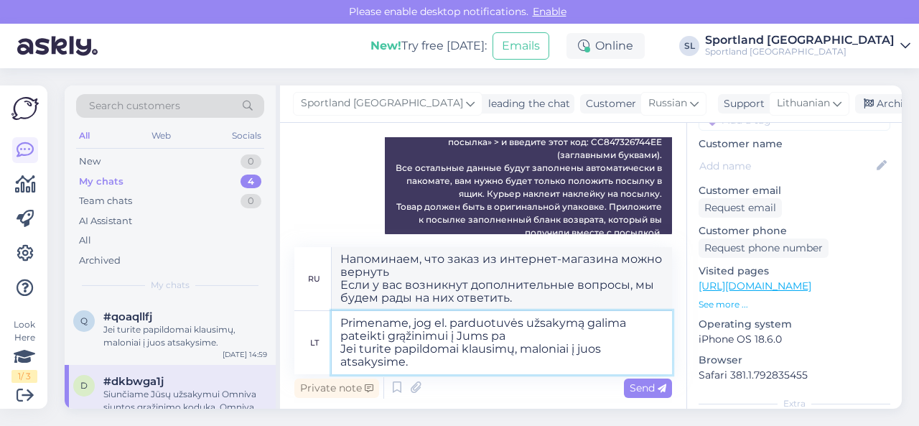
type textarea "Напоминаем, что заказ из интернет-магазина можно вернуть по номеру Если у вас в…"
type textarea "Primename, jog el. parduotuvės užsakymą galima pateikti grąžinimui į Jums pato …"
type textarea "Напоминаем, что возврат заказов из интернет-магазина возможен по номеру Если у …"
type textarea "Primename, jog el. parduotuvės užsakymą galima pateikti grąžinimui į Jums patog…"
type textarea "Напоминаем, что заказы из интернет-магазина можно вернуть на указанный вами адр…"
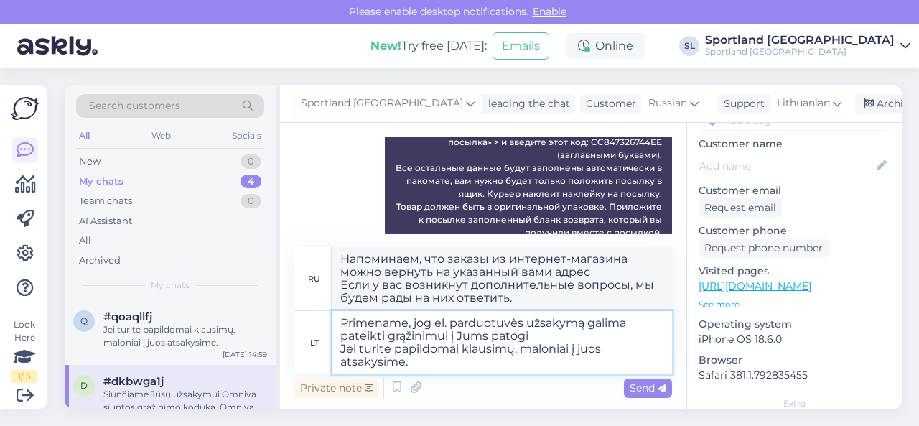
type textarea "Primename, jog el. parduotuvės užsakymą galima pateikti grąžinimui į Jums patog…"
type textarea "Напоминаем, что заказ из интернет-магазина можно вернуть в удобное для вас врем…"
type textarea "Primename, jog el. parduotuvės užsakymą galima pateikti grąžinimui į Jums patog…"
type textarea "Напоминаем, что заказы из интернет-магазина можно вернуть по удобному адресу Ес…"
type textarea "Primename, jog el. parduotuvės užsakymą galima pateikti grąžinimui į Jums patog…"
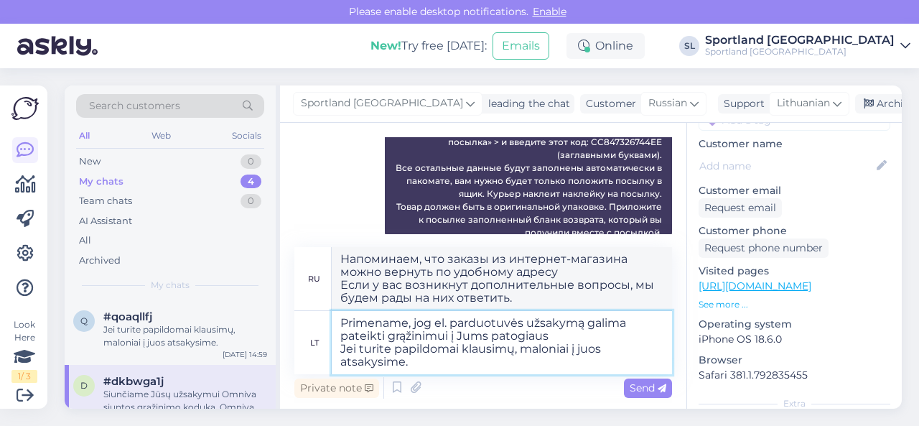
type textarea "Напоминаем, что заказ из интернет-магазина можно вернуть по удобному адресу Есл…"
type textarea "Primename, jog el. parduotuvės užsakymą galima pateikti grąžinimui į Jums patog…"
type textarea "Напоминаем, что возврат товара из интернет-магазина возможен в удобное для вас …"
type textarea "Primename, jog el. parduotuvės užsakymą galima pateikti grąžinimui į Jums patog…"
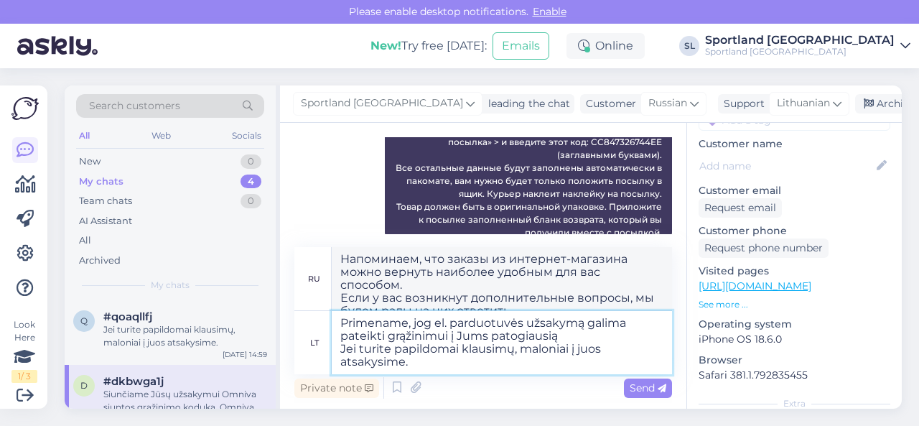
type textarea "Напоминаем, что заказ из интернет-магазина можно вернуть наиболее удобным для в…"
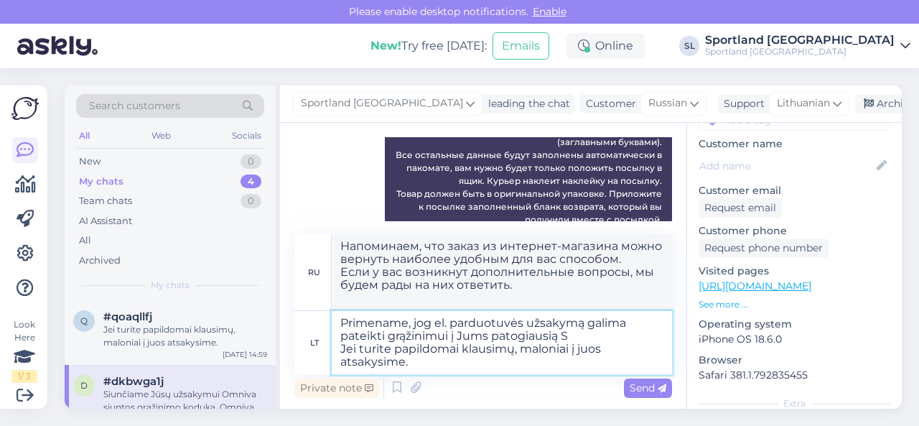
type textarea "Primename, jog el. parduotuvės užsakymą galima pateikti grąžinimui į Jums patog…"
type textarea "Напоминаем, что возврат товара из интернет-магазина можно осуществить в любой у…"
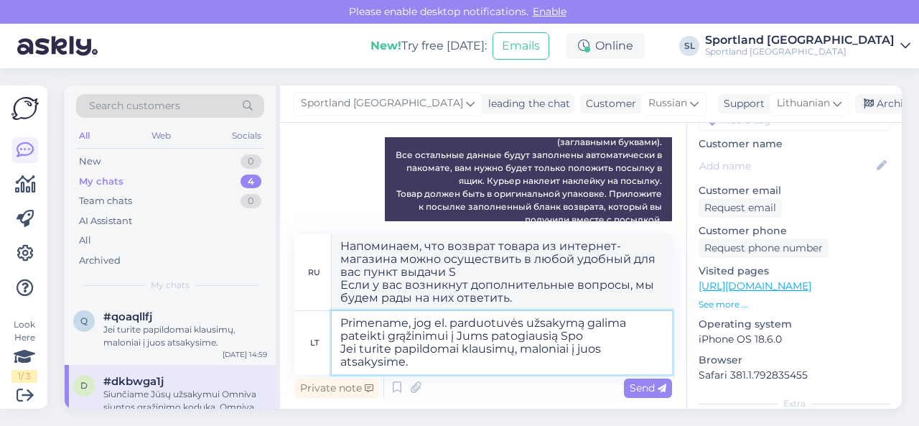
type textarea "Primename, jog el. parduotuvės užsakymą galima pateikti grąžinimui į Jums patog…"
type textarea "Напоминаем, что заказ из интернет-магазина можно вернуть по удобному для вас ад…"
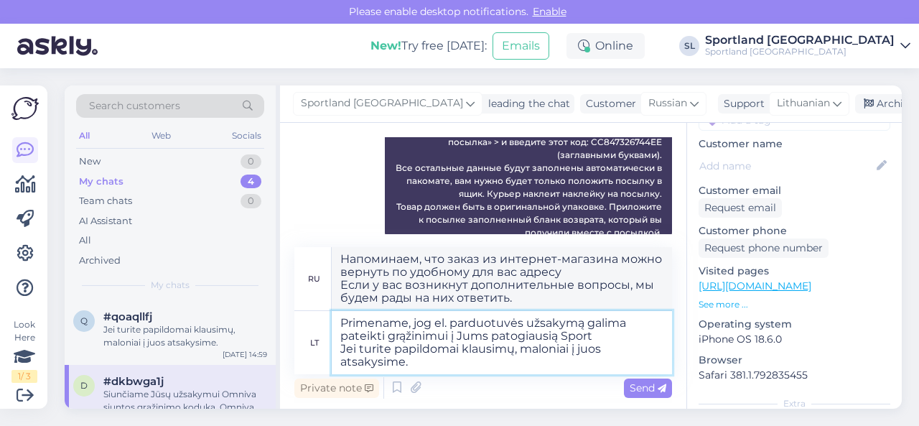
type textarea "Primename, jog el. parduotuvės užsakymą galima pateikti grąžinimui į Jums patog…"
type textarea "Напоминаем, что заказы из интернет-магазина можно вернуть в удобный для вас пун…"
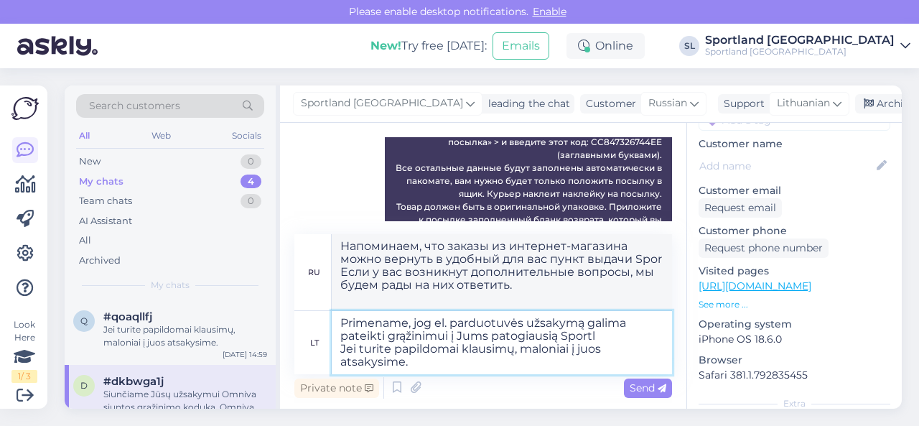
scroll to position [708, 0]
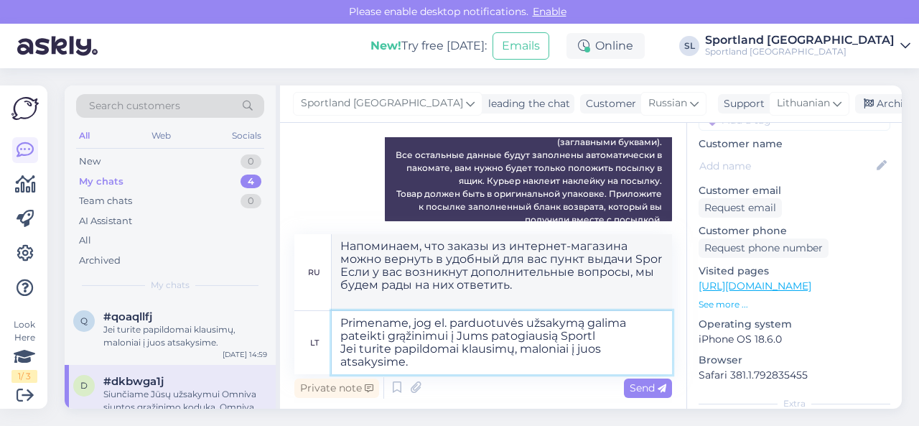
type textarea "Primename, jog el. parduotuvės užsakymą galima pateikti grąžinimui į Jums patog…"
type textarea "Напоминаем, что возврат заказов из интернет-магазина возможен в удобном для вас…"
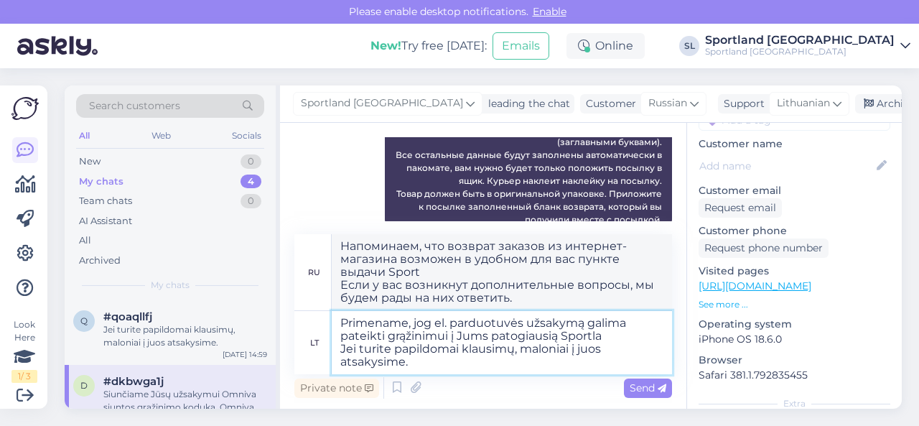
type textarea "Primename, jog el. parduotuvės užsakymą galima pateikti grąžinimui į Jums patog…"
type textarea "Напоминаем, что возврат заказов из интернет-магазина возможен в удобном для вас…"
type textarea "Primename, jog el. parduotuvės užsakymą galima pateikti grąžinimui į Jums patog…"
type textarea "Напоминаем, что возврат заказов из интернет-магазина возможен в удобном для вас…"
type textarea "Primename, jog el. parduotuvės užsakymą galima pateikti grąžinimui į Jums patog…"
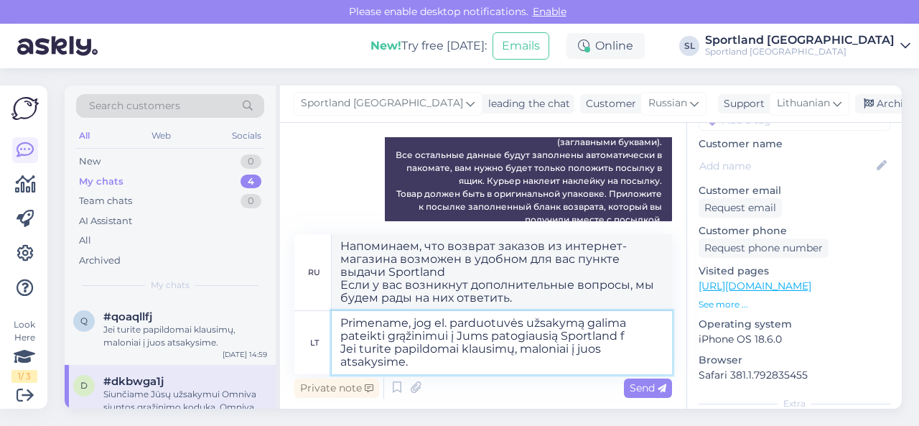
type textarea "Напоминаем, что возврат заказов из интернет-магазина возможен в удобном для вас…"
type textarea "Primename, jog el. parduotuvės užsakymą galima pateikti grąžinimui į Jums patog…"
type textarea "Напоминаем, что возврат заказов из интернет-магазина возможен в удобном для вас…"
type textarea "Primename, jog el. parduotuvės užsakymą galima pateikti grąžinimui į Jums patog…"
type textarea "Напоминаем, что возврат заказов из интернет-магазина можно осуществить в наибол…"
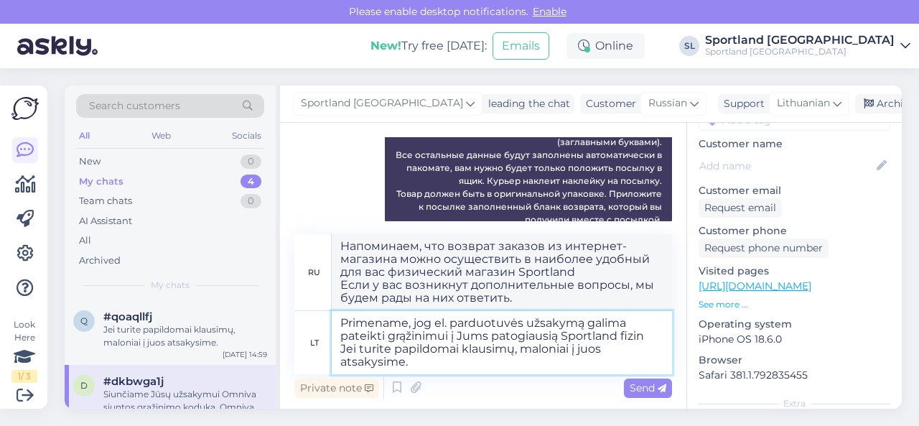
type textarea "Primename, jog el. parduotuvės užsakymą galima pateikti grąžinimui į Jums patog…"
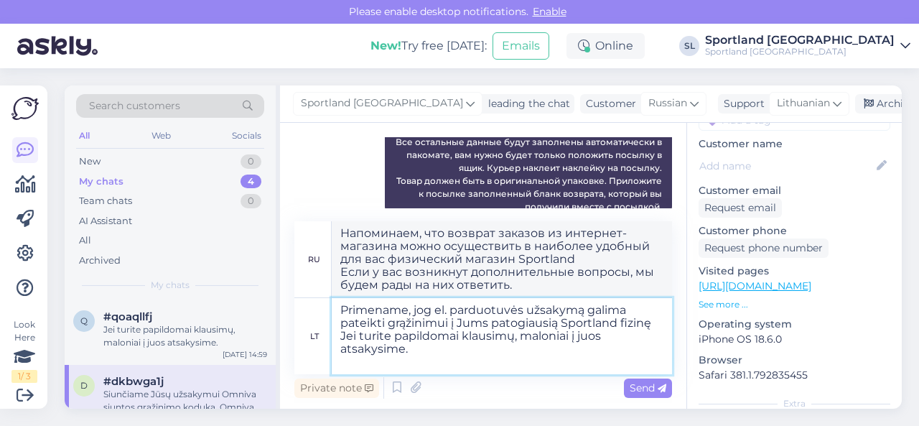
type textarea "Напоминаем, что возврат заказов из интернет-магазина возможен в наиболее удобны…"
type textarea "Primename, jog el. parduotuvės užsakymą galima pateikti grąžinimui į Jums patog…"
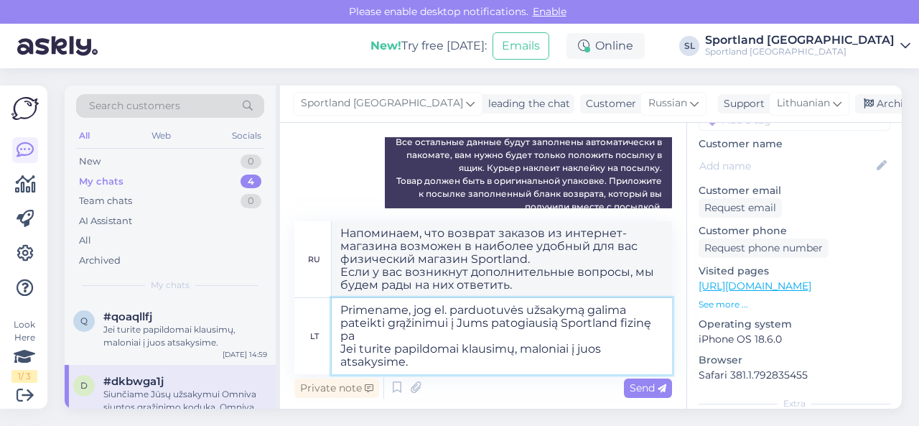
type textarea "Напоминаем, что возврат заказов из интернет-магазина можно осуществить в наибол…"
type textarea "Primename, jog el. parduotuvės užsakymą galima pateikti grąžinimui į Jums patog…"
type textarea "Напоминаем, что возврат заказов из интернет-магазина можно осуществить в наибол…"
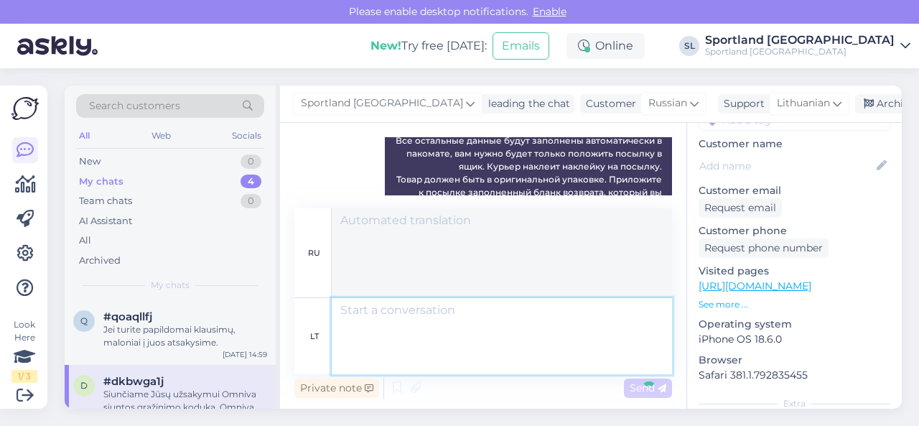
scroll to position [807, 0]
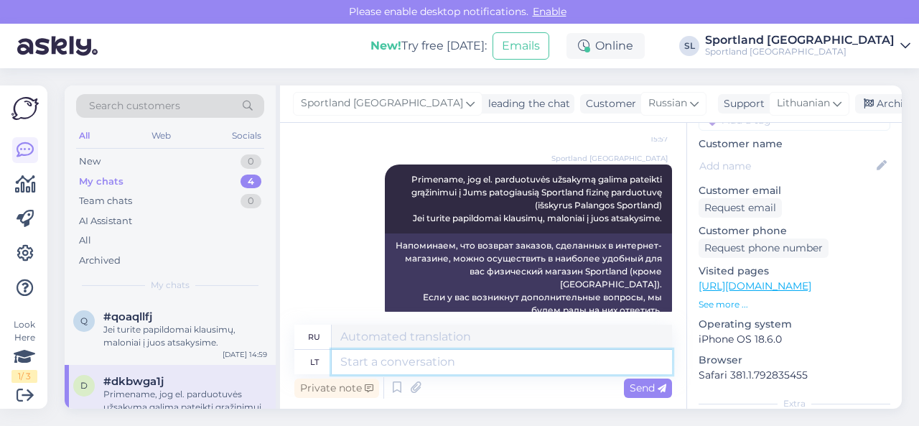
click at [449, 361] on textarea at bounding box center [502, 362] width 340 height 24
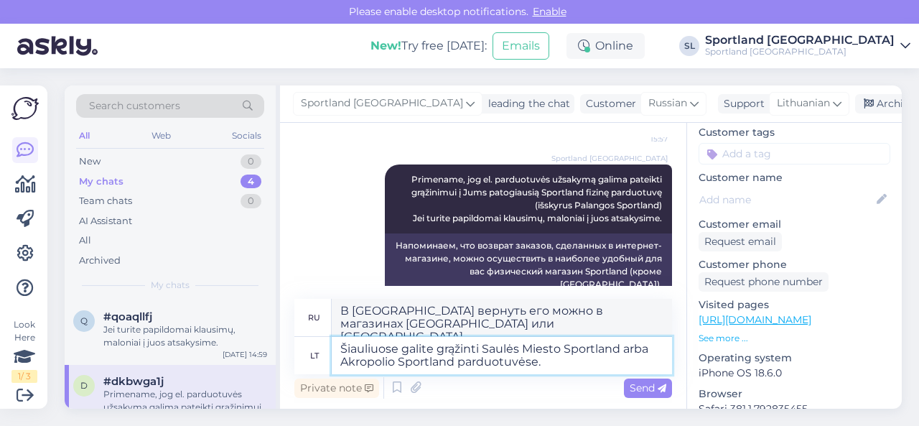
scroll to position [0, 0]
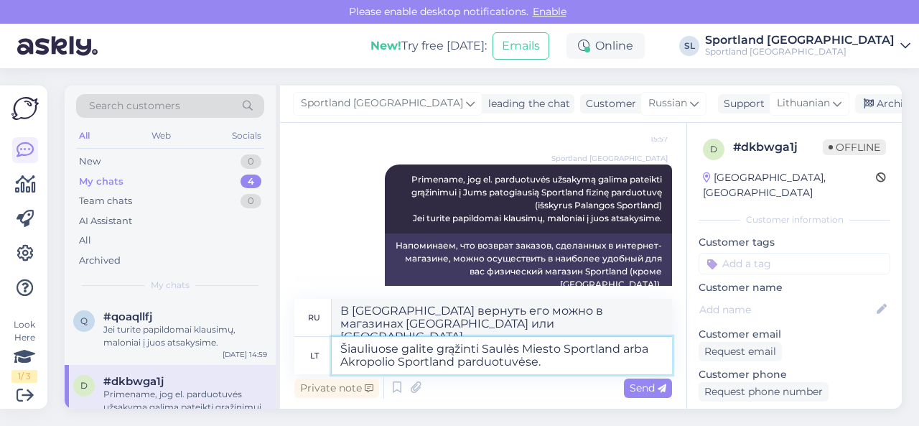
click at [556, 365] on textarea "Šiauliuose galite grąžinti Saulės Miesto Sportland arba Akropolio Sportland par…" at bounding box center [502, 355] width 340 height 37
click at [482, 348] on textarea "Šiauliuose galite grąžinti Saulės Miesto Sportland arba Akropolio Sportland par…" at bounding box center [502, 355] width 340 height 37
click at [370, 359] on textarea "Šiauliuose galite grąžinti PC Saulės Miesto Sportland arba Akropolio Sportland …" at bounding box center [502, 355] width 340 height 37
click at [442, 365] on textarea "Šiauliuose galite grąžinti PC Saulės Miesto Sportland arba PC Akropolio Sportla…" at bounding box center [502, 355] width 340 height 37
click at [538, 351] on textarea "Šiauliuose galite grąžinti PC Saulės Miesto Sportland arba PC Akropolis Sportla…" at bounding box center [502, 355] width 340 height 37
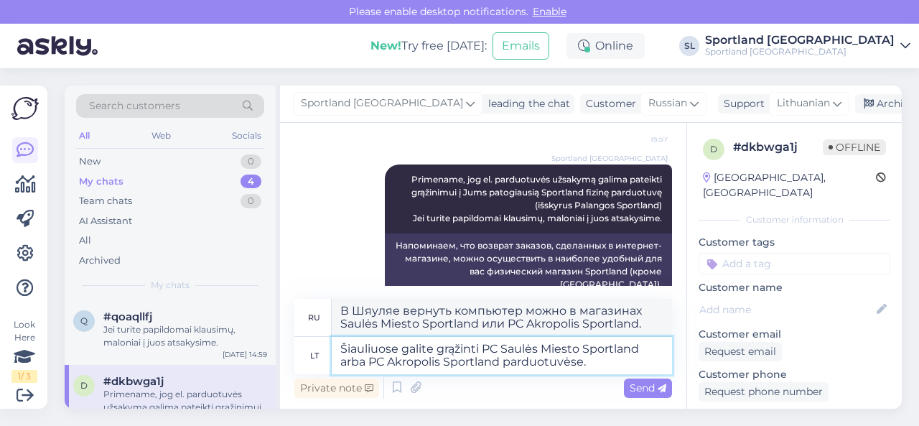
click at [576, 350] on textarea "Šiauliuose galite grąžinti PC Saulės Miesto Sportland arba PC Akropolis Sportla…" at bounding box center [502, 355] width 340 height 37
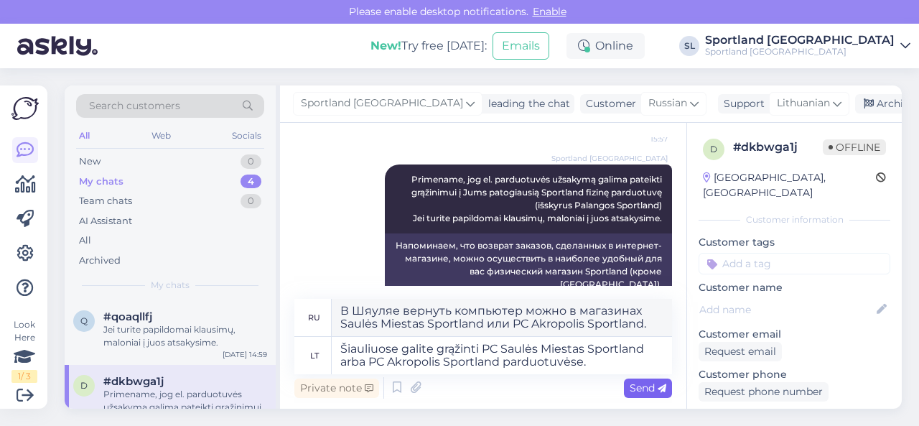
click at [640, 387] on span "Send" at bounding box center [648, 387] width 37 height 13
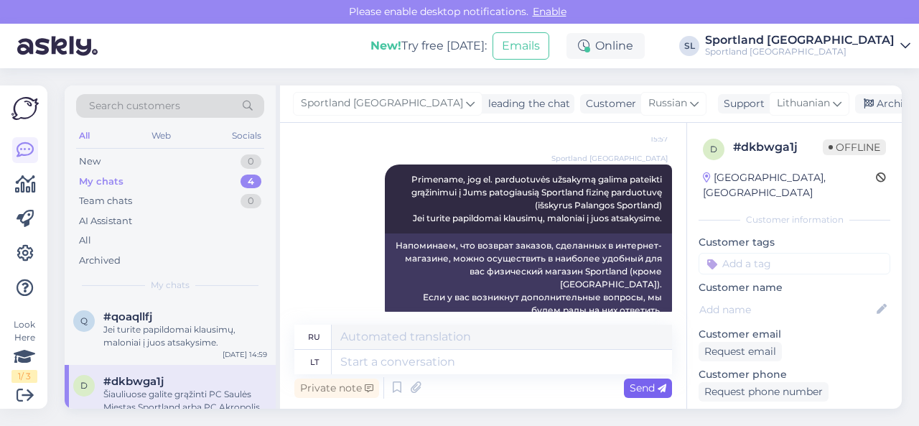
scroll to position [919, 0]
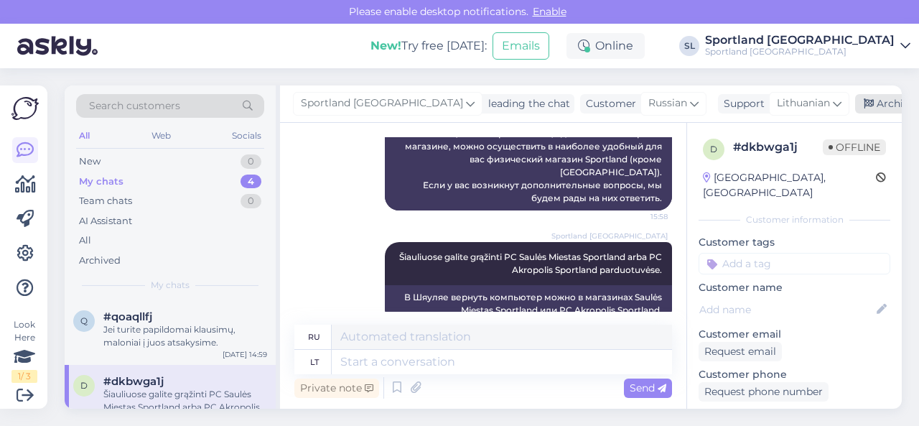
click at [855, 104] on div "Archive chat" at bounding box center [900, 103] width 90 height 19
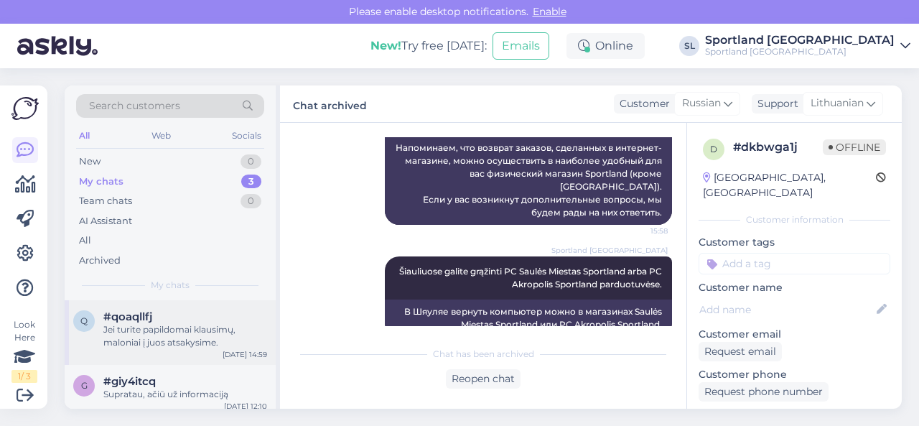
click at [151, 341] on div "Jei turite papildomai klausimų, maloniai į juos atsakysime." at bounding box center [185, 336] width 164 height 26
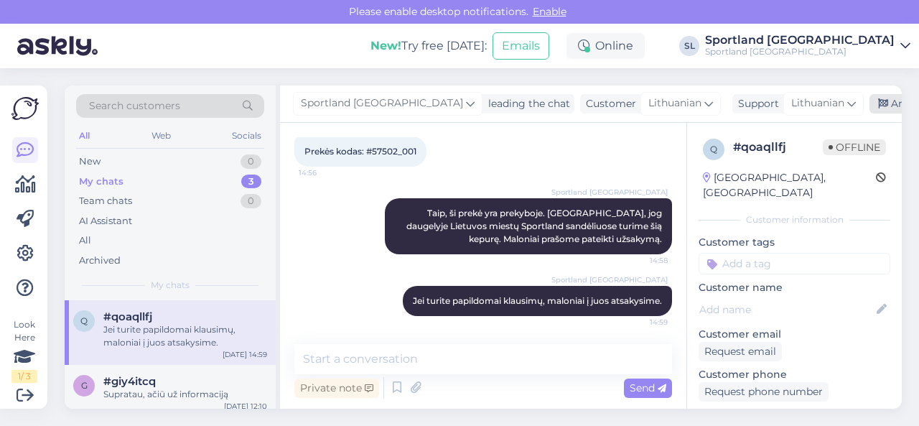
click at [869, 103] on div "Archive chat" at bounding box center [914, 103] width 90 height 19
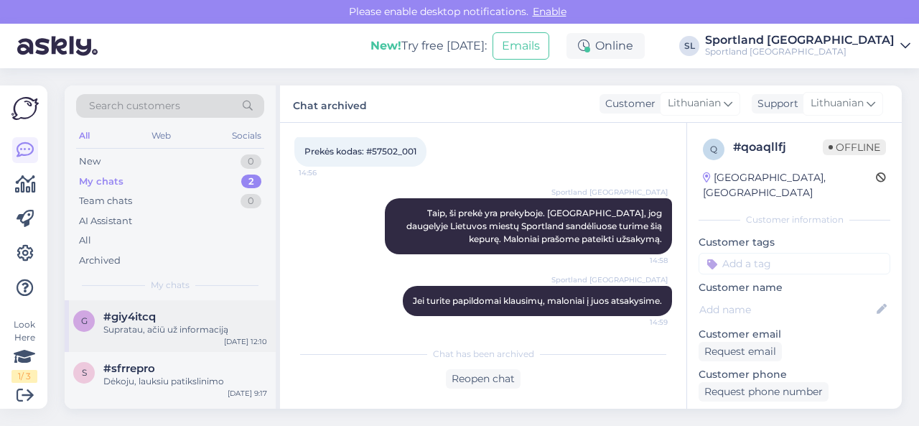
click at [179, 340] on div "g #giy4itcq Supratau, ačiū už informaciją [DATE] 12:10" at bounding box center [170, 326] width 211 height 52
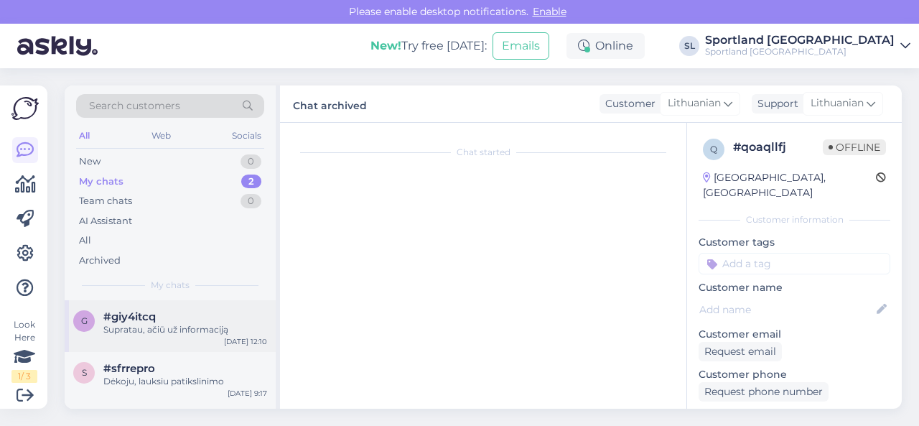
scroll to position [589, 0]
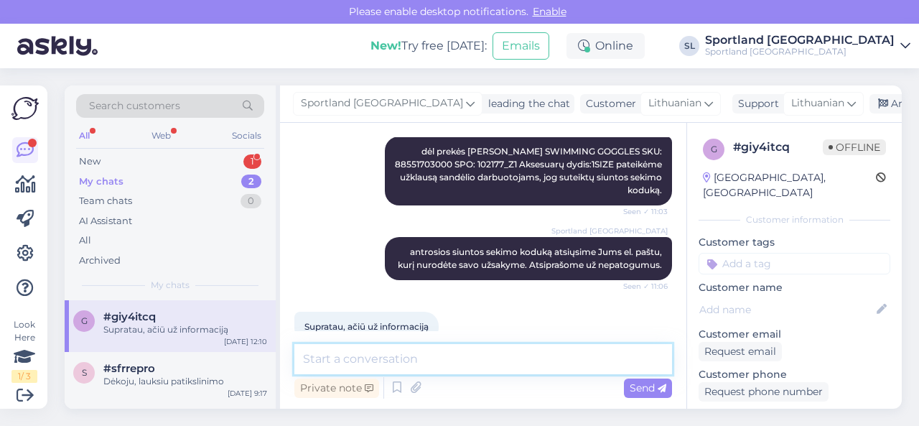
click at [396, 354] on textarea at bounding box center [483, 359] width 378 height 30
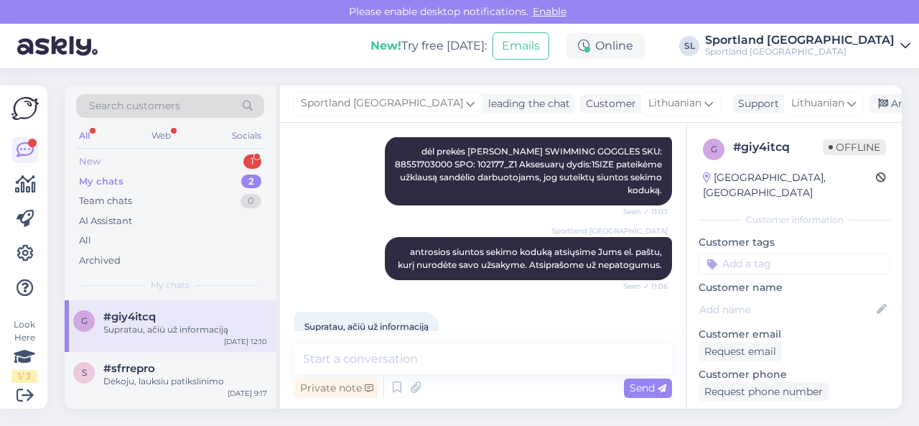
click at [173, 167] on div "New 1" at bounding box center [170, 161] width 188 height 20
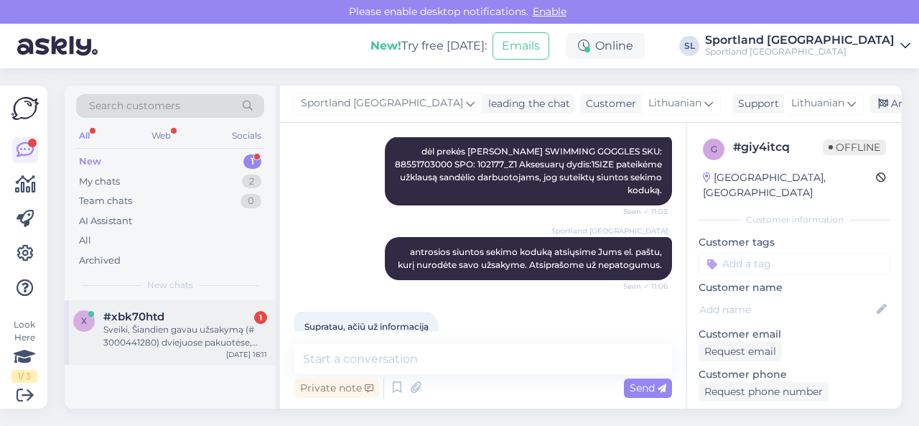
click at [177, 339] on div "Sveiki, Šiandien gavau užsakymą (# 3000441280) dviejuose pakuotėse, vienoje kep…" at bounding box center [185, 336] width 164 height 26
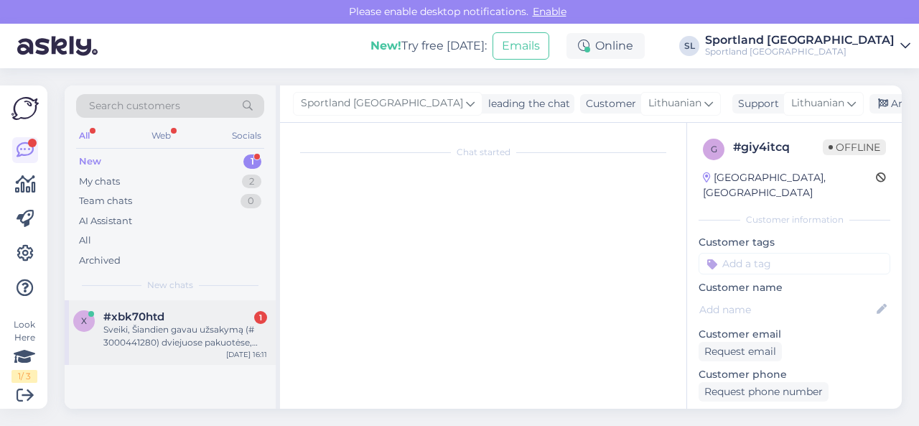
scroll to position [30, 0]
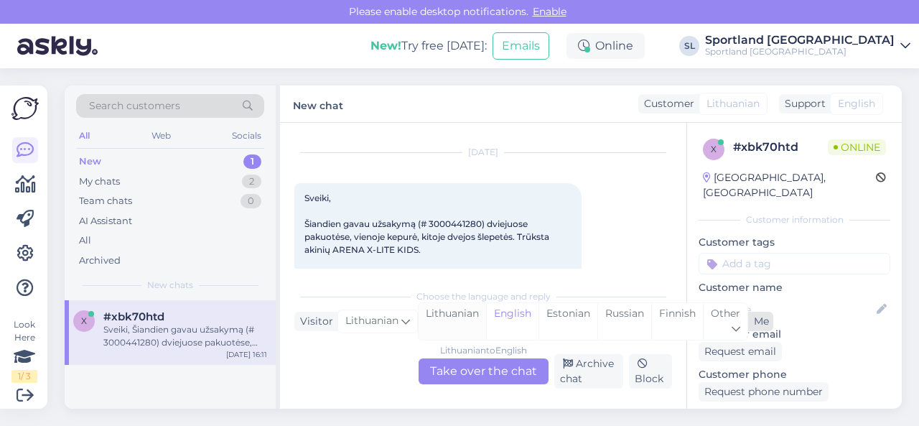
click at [444, 317] on div "Lithuanian" at bounding box center [451, 321] width 67 height 37
click at [453, 371] on div "Lithuanian to Lithuanian Take over the chat" at bounding box center [483, 371] width 130 height 26
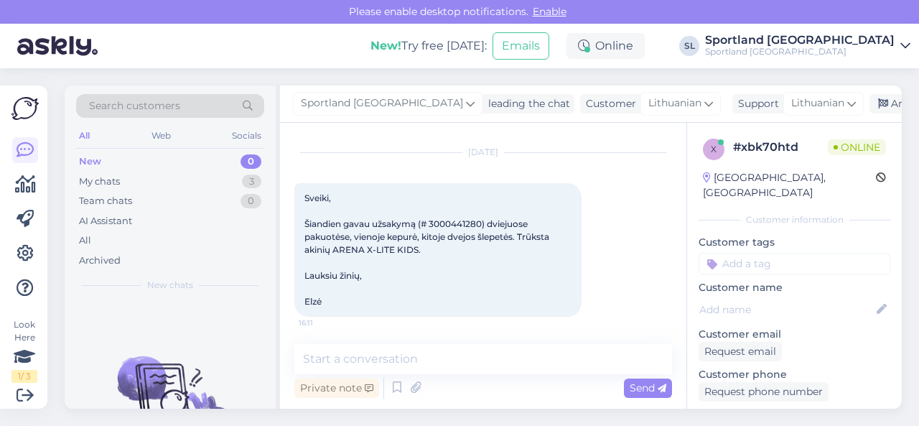
click at [449, 222] on span "Sveiki, Šiandien gavau užsakymą (# 3000441280) dviejuose pakuotėse, vienoje kep…" at bounding box center [427, 249] width 247 height 114
copy span "3000441280"
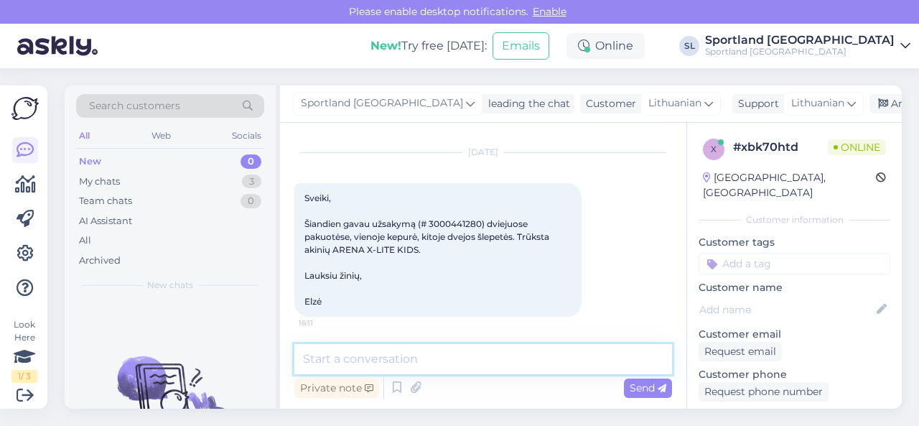
click at [449, 353] on textarea at bounding box center [483, 359] width 378 height 30
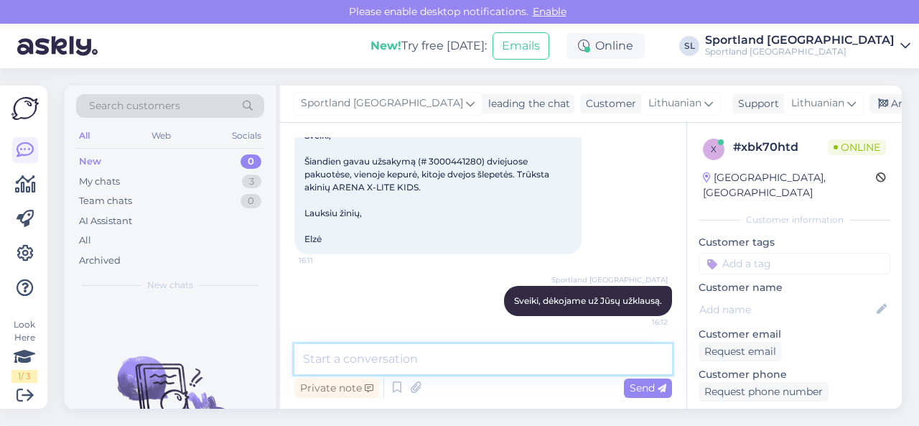
click at [390, 362] on textarea at bounding box center [483, 359] width 378 height 30
paste textarea "ARENA X-LITE KIDS SKU: 88529718000 Aksesuarų dydis:1SIZE"
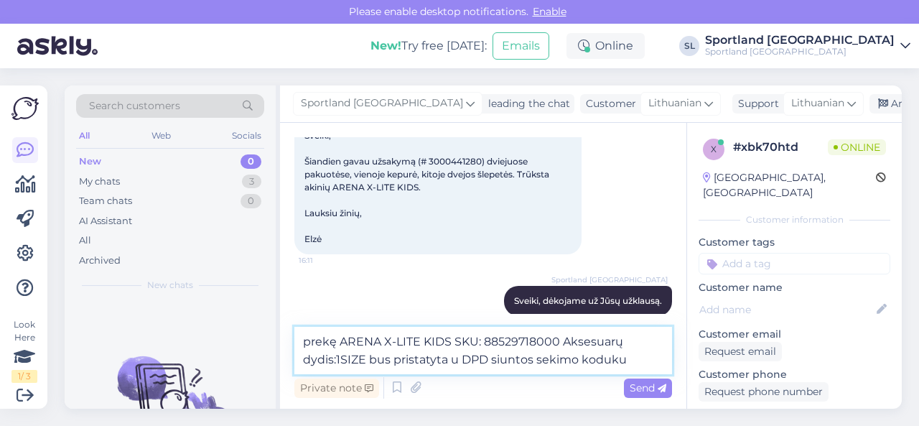
click at [450, 363] on textarea "prekę ARENA X-LITE KIDS SKU: 88529718000 Aksesuarų dydis:1SIZE bus pristatyta u…" at bounding box center [483, 350] width 378 height 47
click at [636, 358] on textarea "prekę ARENA X-LITE KIDS SKU: 88529718000 Aksesuarų dydis:1SIZE bus pristatyta s…" at bounding box center [483, 350] width 378 height 47
paste textarea "05805115809575"
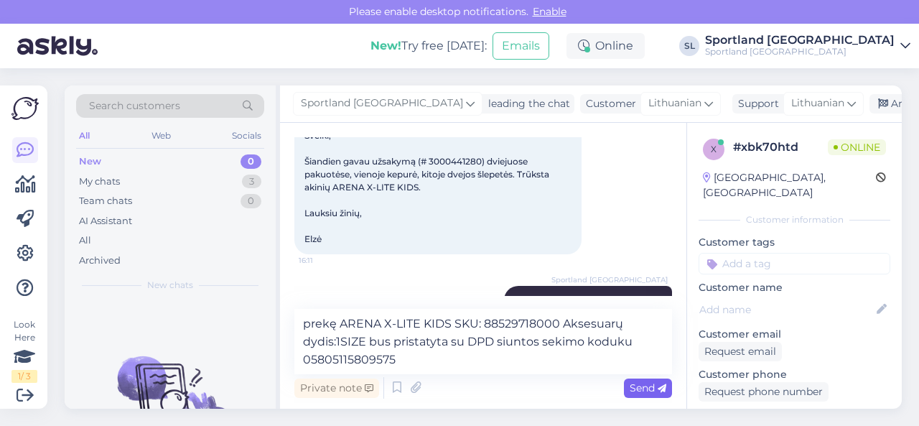
click at [641, 384] on span "Send" at bounding box center [648, 387] width 37 height 13
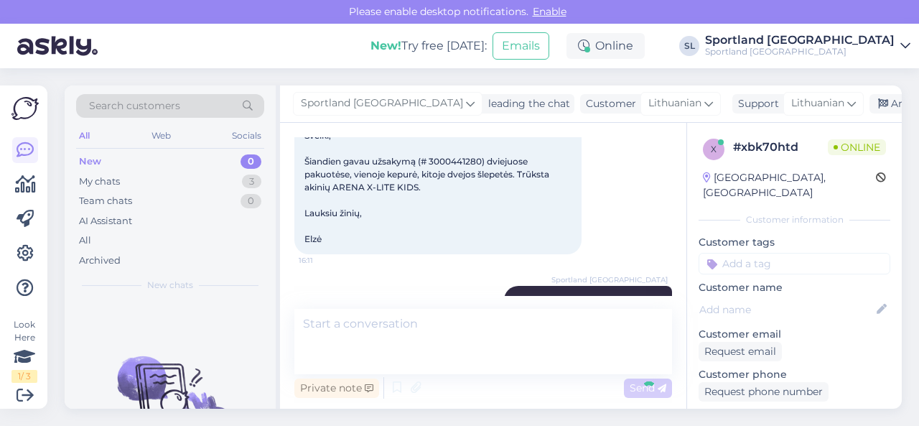
scroll to position [180, 0]
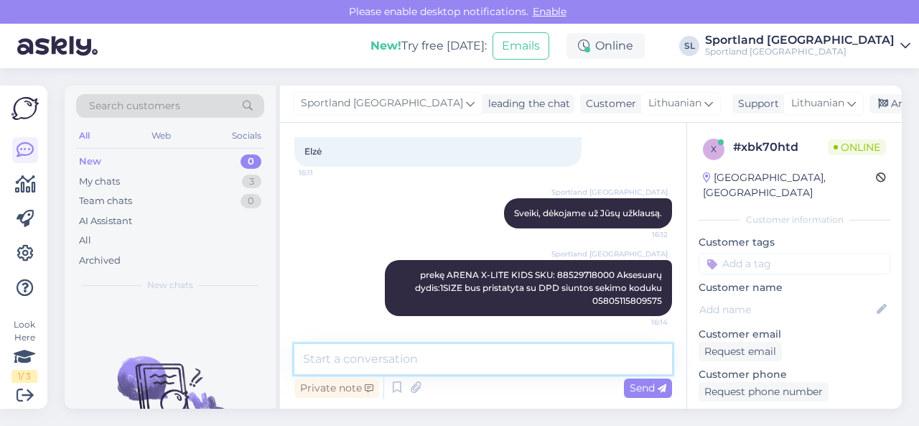
click at [584, 363] on textarea at bounding box center [483, 359] width 378 height 30
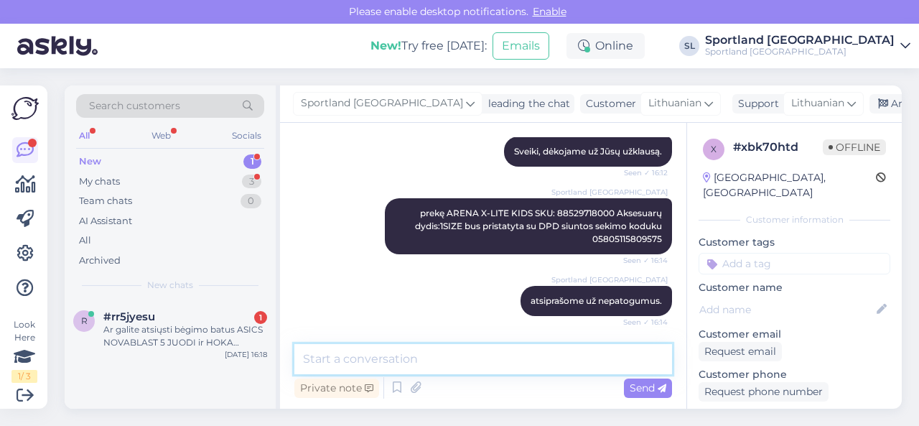
scroll to position [304, 0]
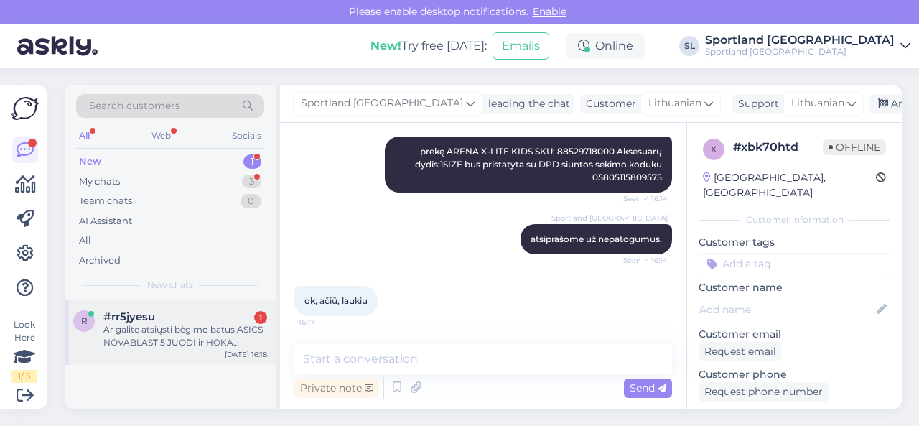
click at [198, 326] on div "Ar galite atsiųsti bėgimo batus ASICS NOVABLAST 5 JUODI ir HOKA CLIFORD 10, 42 …" at bounding box center [185, 336] width 164 height 26
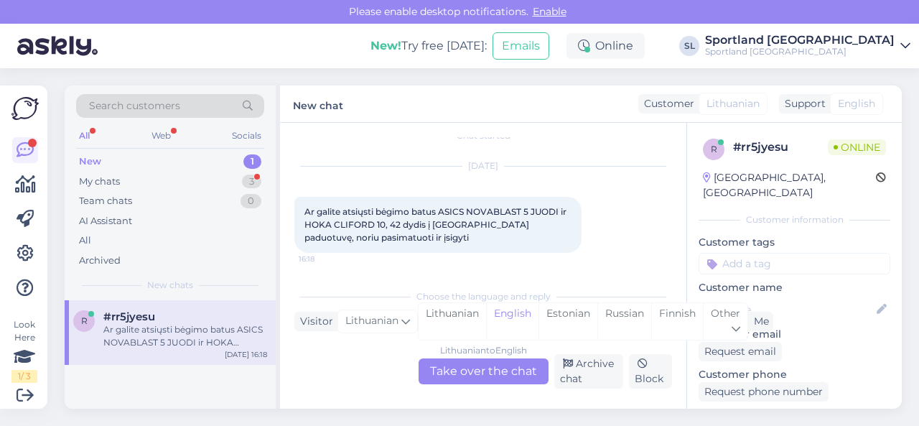
scroll to position [16, 0]
click at [434, 320] on div "Lithuanian" at bounding box center [451, 321] width 67 height 37
click at [462, 372] on div "Lithuanian to Lithuanian Take over the chat" at bounding box center [483, 371] width 130 height 26
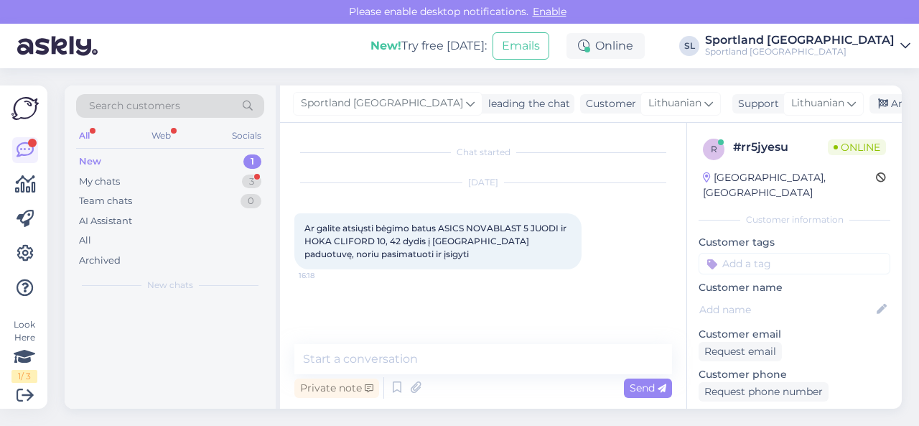
scroll to position [0, 0]
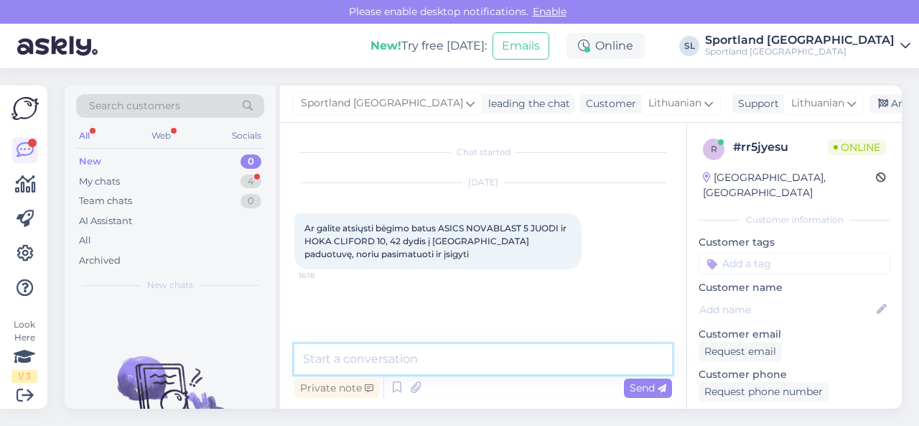
click at [472, 360] on textarea at bounding box center [483, 359] width 378 height 30
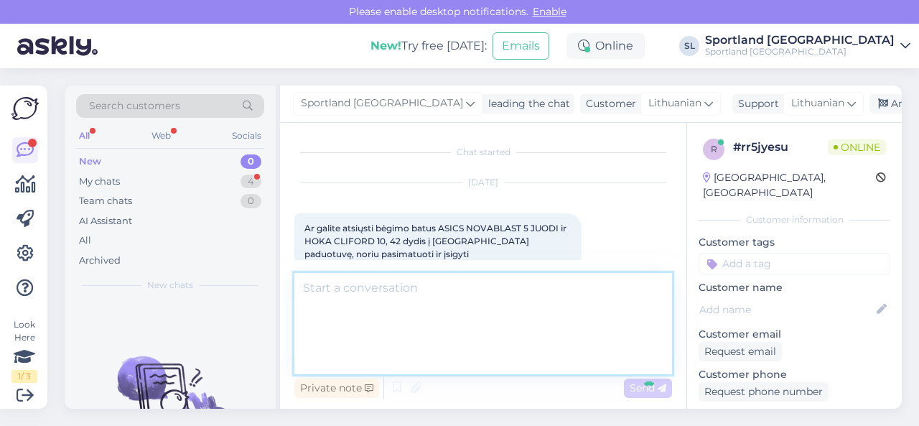
scroll to position [67, 0]
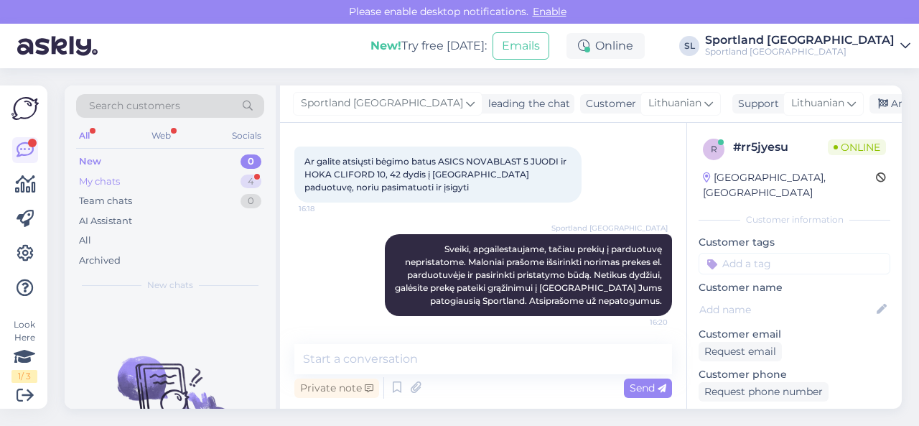
click at [179, 180] on div "My chats 4" at bounding box center [170, 182] width 188 height 20
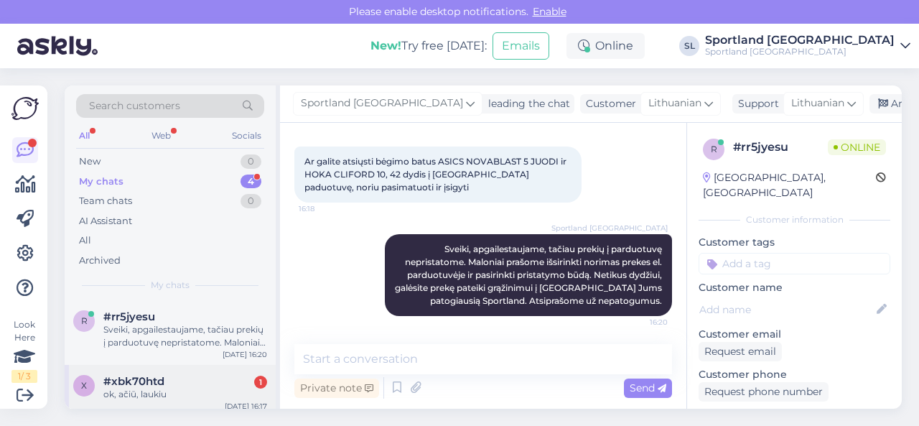
click at [179, 380] on div "#xbk70htd 1" at bounding box center [185, 381] width 164 height 13
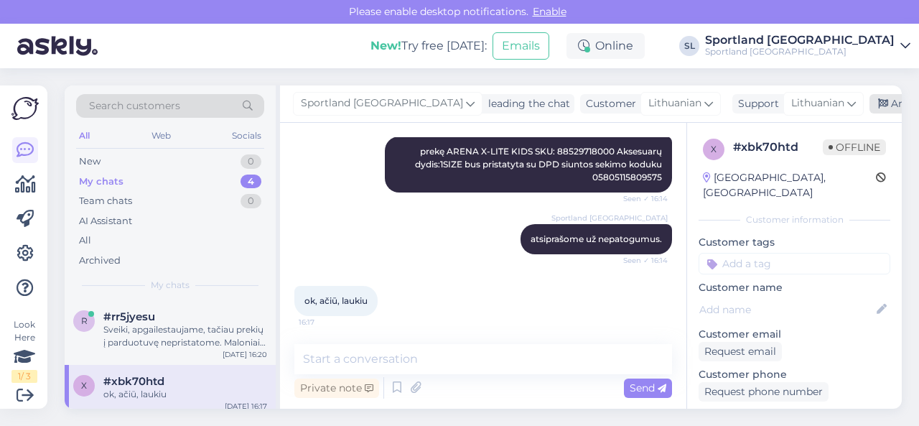
click at [869, 107] on div "Archive chat" at bounding box center [914, 103] width 90 height 19
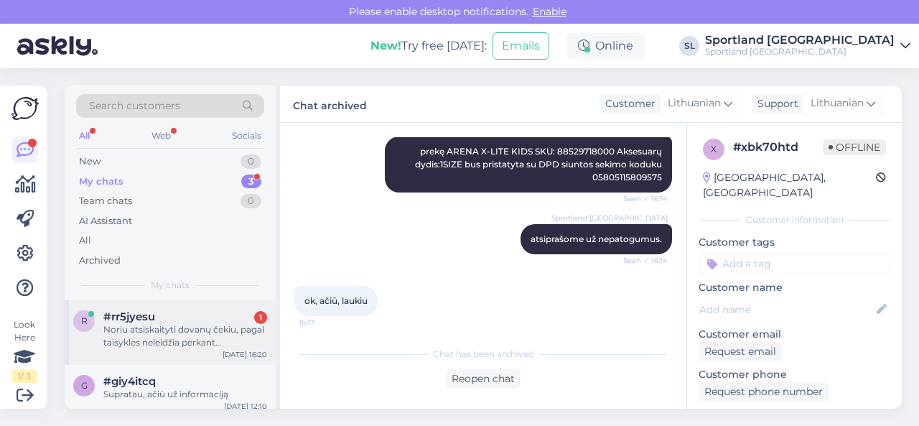
click at [148, 340] on div "Noriu atsiskaityti dovanų čekiu, pagal taisykles neleidžia perkant internetinėje" at bounding box center [185, 336] width 164 height 26
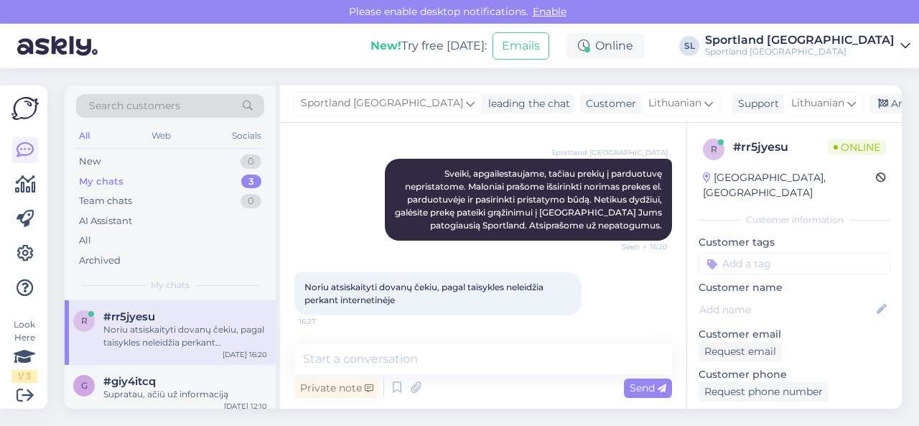
scroll to position [141, 0]
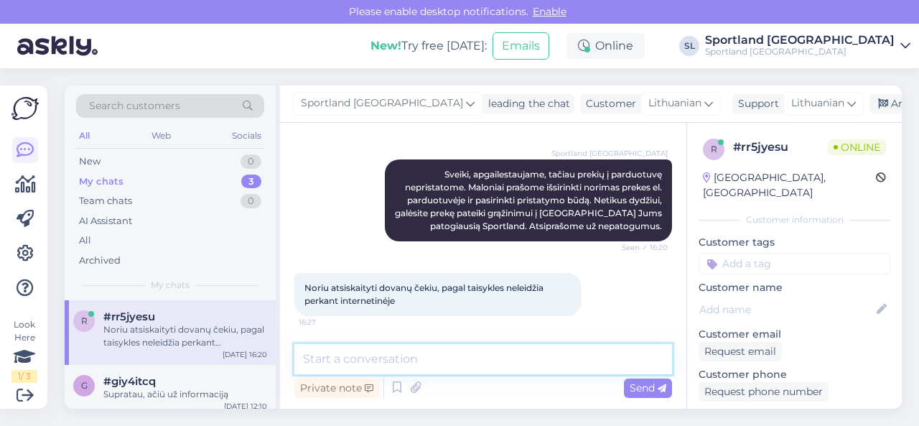
click at [468, 359] on textarea at bounding box center [483, 359] width 378 height 30
click at [448, 351] on textarea at bounding box center [483, 359] width 378 height 30
paste textarea "Dovanų korteles įsigyti ir panaudoti galima tik fizinėse parduotuvėse. Dovanų k…"
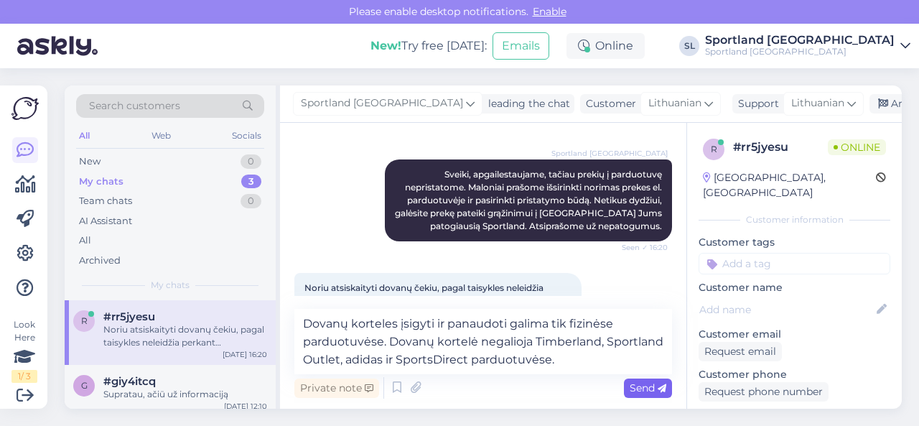
click at [644, 390] on span "Send" at bounding box center [648, 387] width 37 height 13
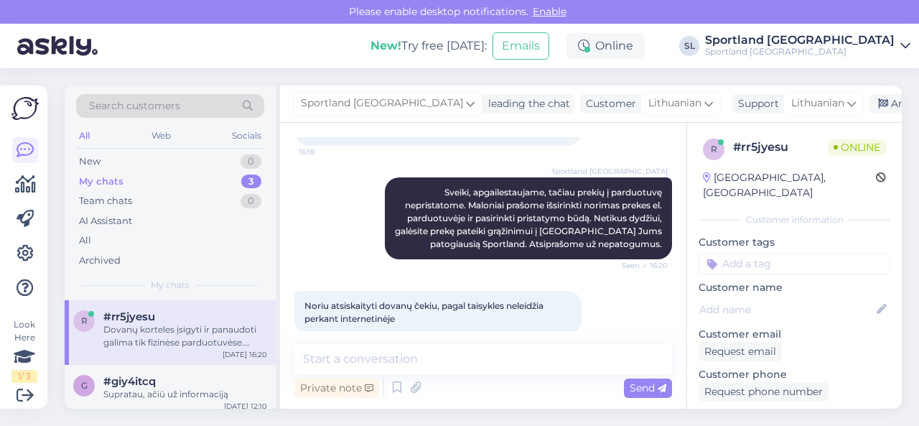
scroll to position [229, 0]
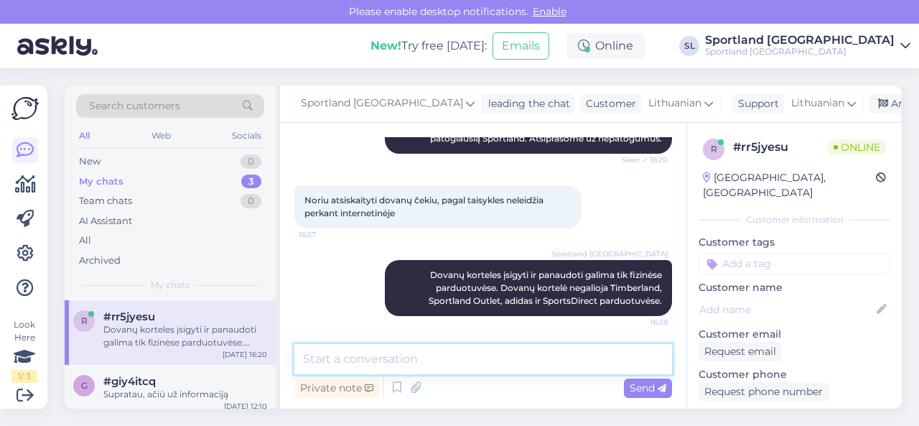
click at [513, 350] on textarea at bounding box center [483, 359] width 378 height 30
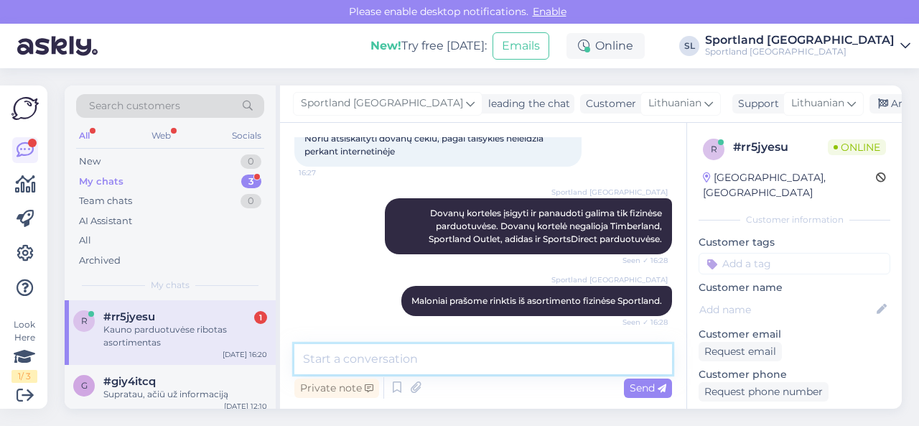
scroll to position [352, 0]
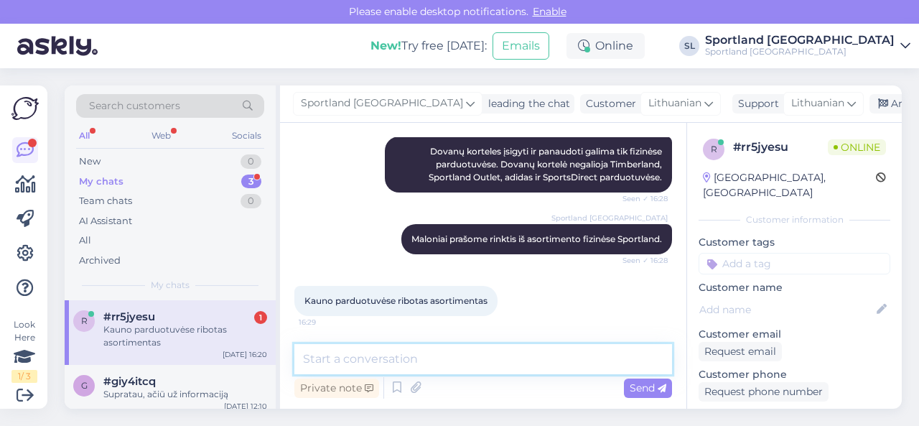
click at [388, 357] on textarea at bounding box center [483, 359] width 378 height 30
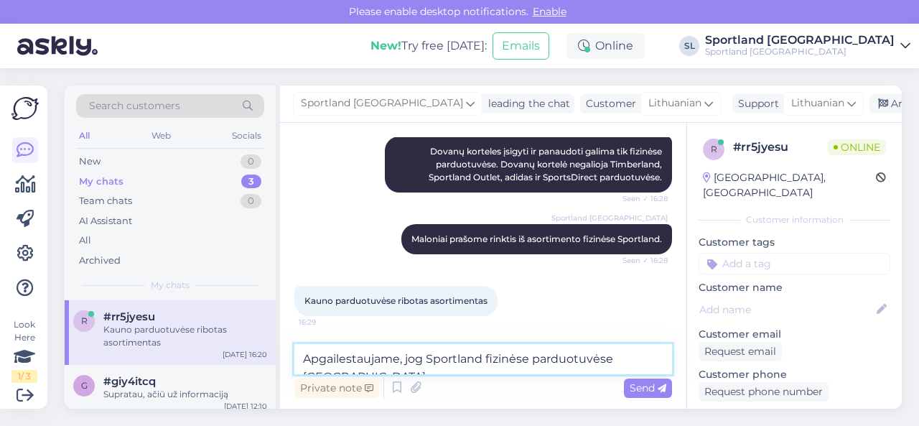
scroll to position [368, 0]
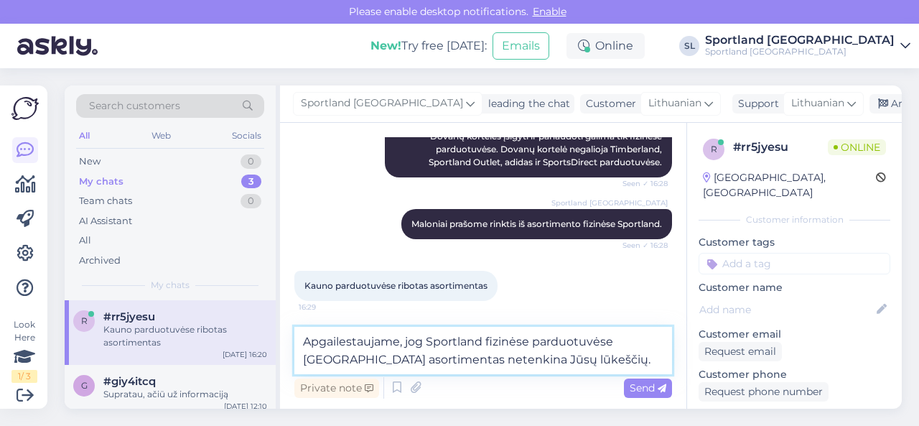
drag, startPoint x: 546, startPoint y: 363, endPoint x: 284, endPoint y: 332, distance: 263.0
click at [284, 332] on div "Chat started [DATE] Ar galite atsiųsti bėgimo batus ASICS NOVABLAST 5 JUODI ir …" at bounding box center [483, 266] width 406 height 286
click at [536, 360] on textarea "Apgailestaujame, jog Sportland fizinėse parduotuvėse [GEOGRAPHIC_DATA] asortime…" at bounding box center [483, 350] width 378 height 47
drag, startPoint x: 408, startPoint y: 332, endPoint x: 287, endPoint y: 307, distance: 123.2
click at [287, 307] on div "Chat started [DATE] Ar galite atsiųsti bėgimo batus ASICS NOVABLAST 5 JUODI ir …" at bounding box center [483, 266] width 406 height 286
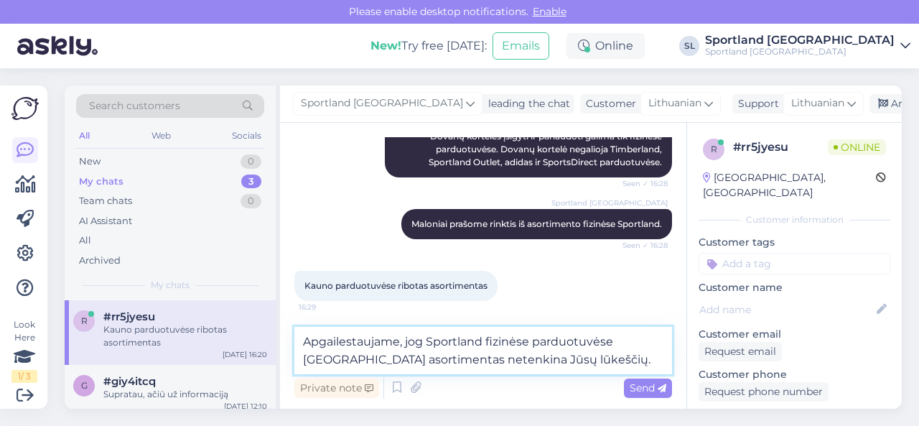
paste textarea "kad Sportland fizinėse parduotuvėse [GEOGRAPHIC_DATA] mūsų asortimentas nevisiš…"
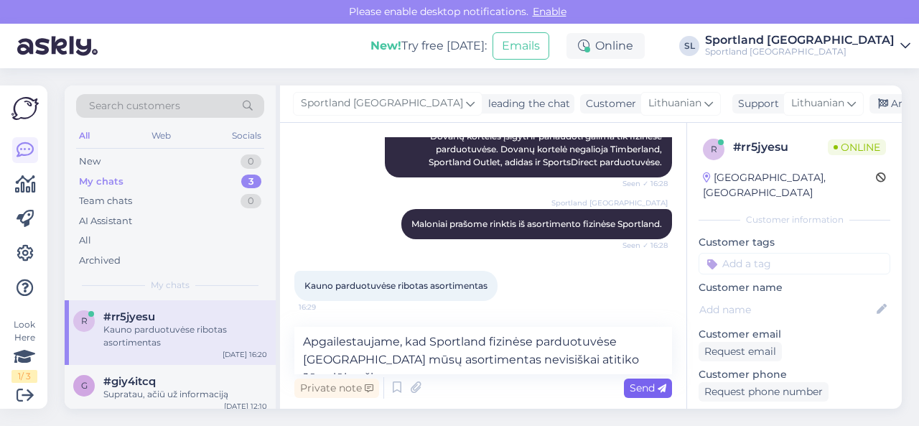
click at [632, 388] on span "Send" at bounding box center [648, 387] width 37 height 13
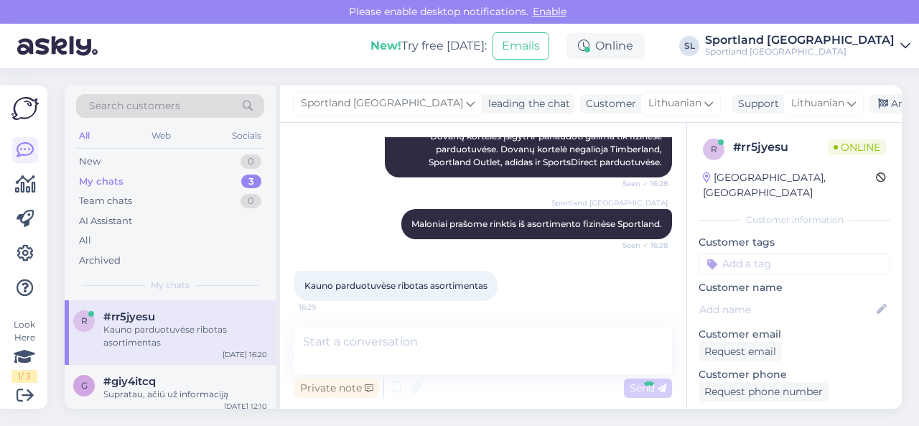
scroll to position [427, 0]
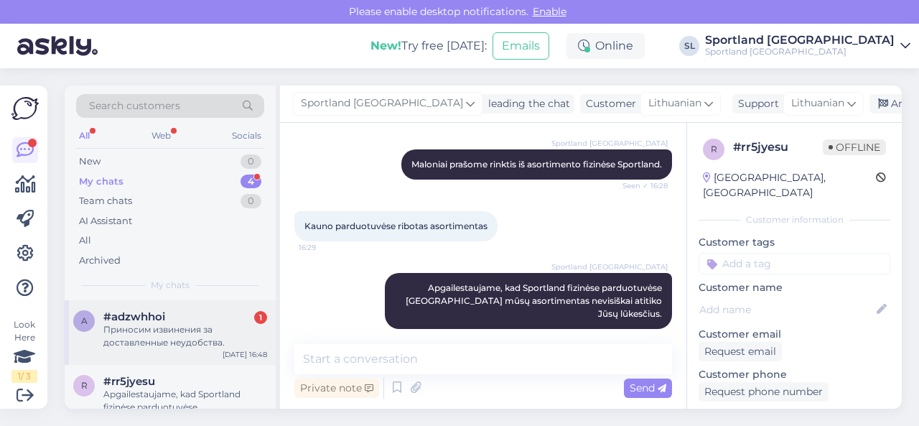
click at [184, 332] on div "Приносим извинения за доставленные неудобства." at bounding box center [185, 336] width 164 height 26
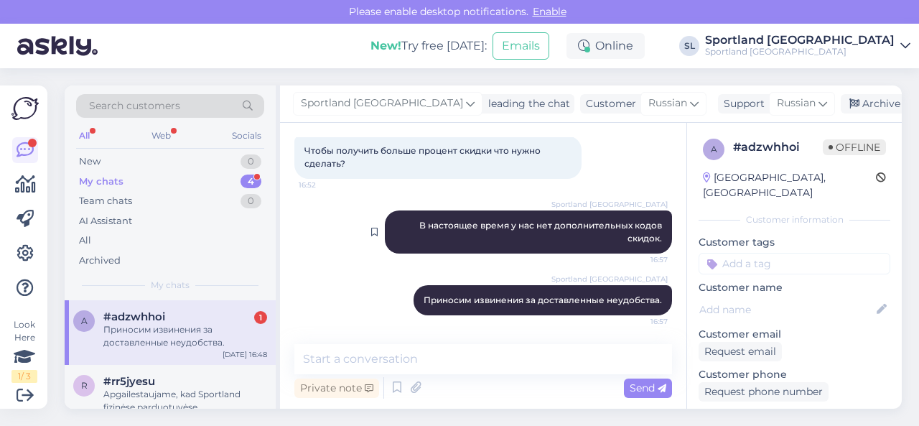
scroll to position [2332, 0]
click at [818, 102] on icon at bounding box center [822, 103] width 9 height 16
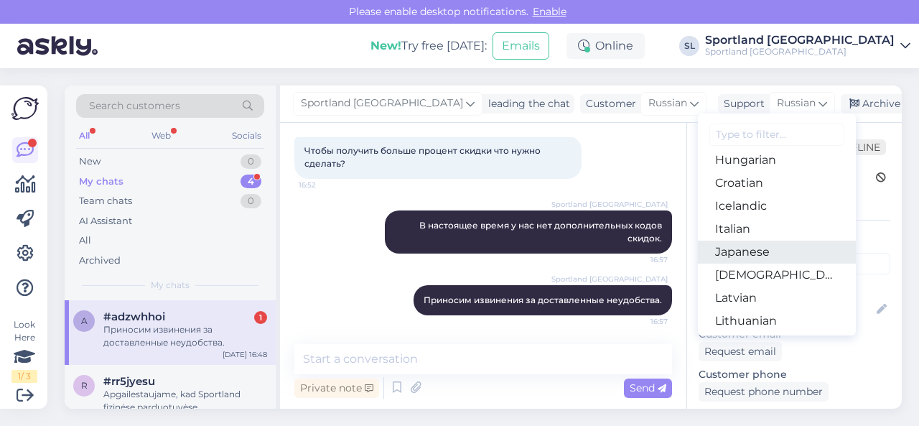
scroll to position [287, 0]
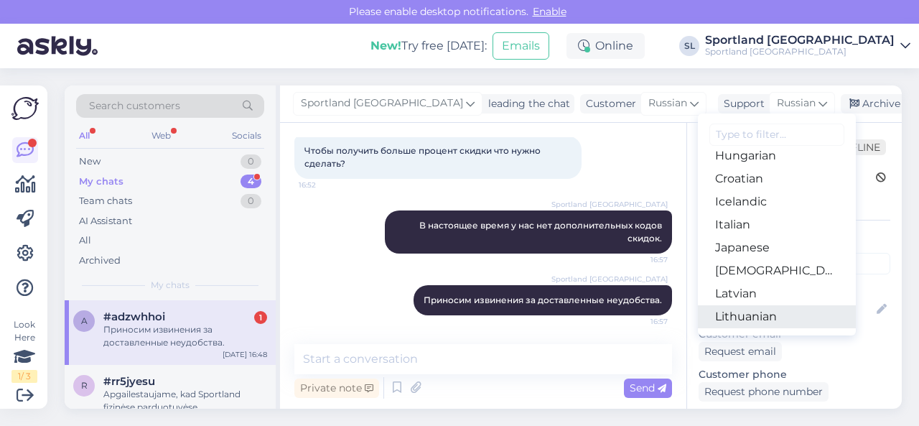
click at [711, 314] on link "Lithuanian" at bounding box center [777, 316] width 158 height 23
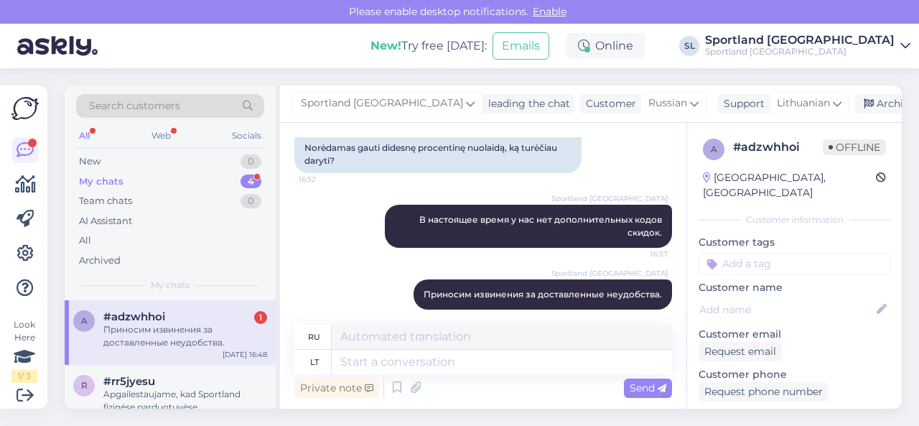
scroll to position [2388, 0]
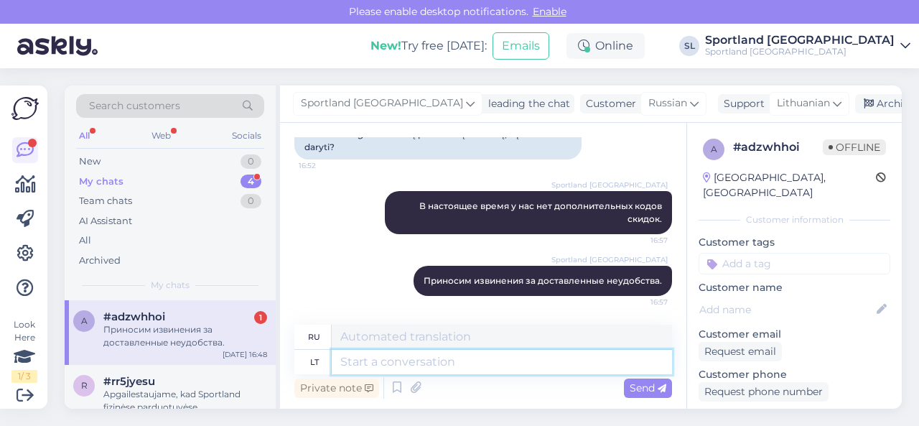
click at [508, 367] on textarea at bounding box center [502, 362] width 340 height 24
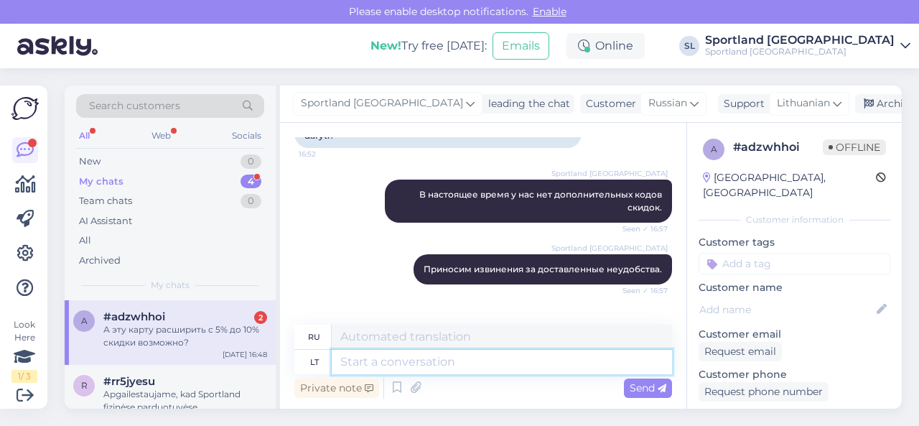
scroll to position [2474, 0]
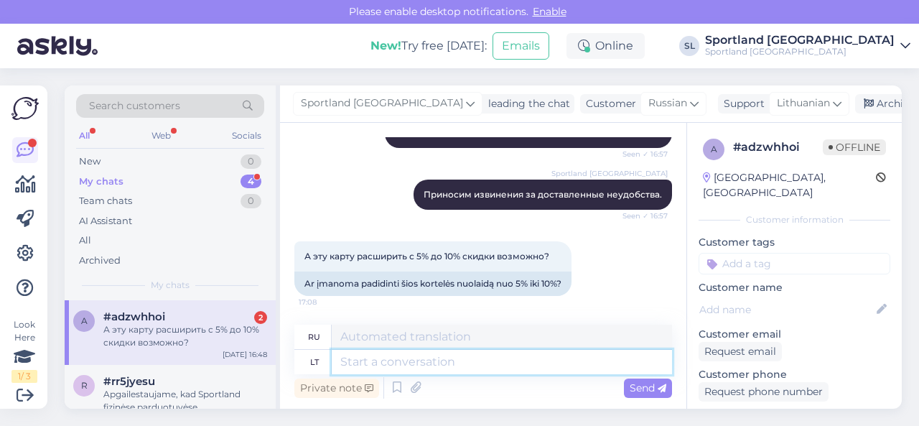
click at [443, 360] on textarea at bounding box center [502, 362] width 340 height 24
click at [487, 364] on textarea at bounding box center [502, 362] width 340 height 24
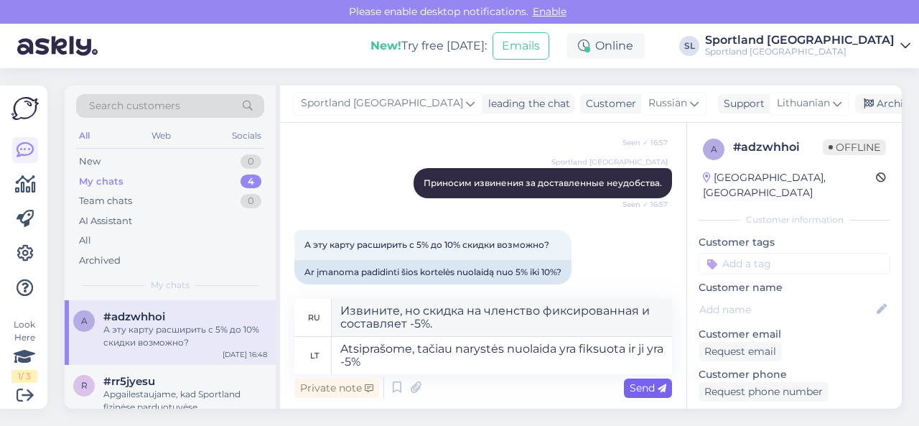
click at [635, 380] on div "Send" at bounding box center [648, 387] width 48 height 19
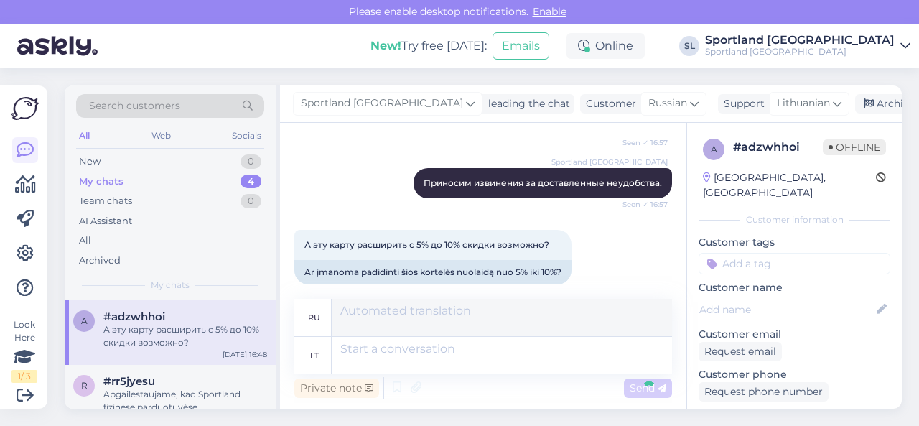
scroll to position [2573, 0]
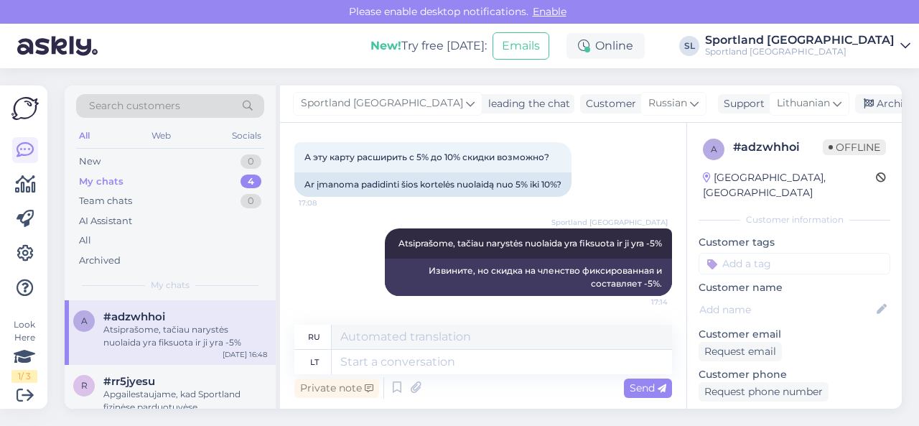
click at [314, 288] on div "Sportland Lithuania Atsiprašome, tačiau narystės nuolaida yra fiksuota ir ji yr…" at bounding box center [483, 261] width 378 height 99
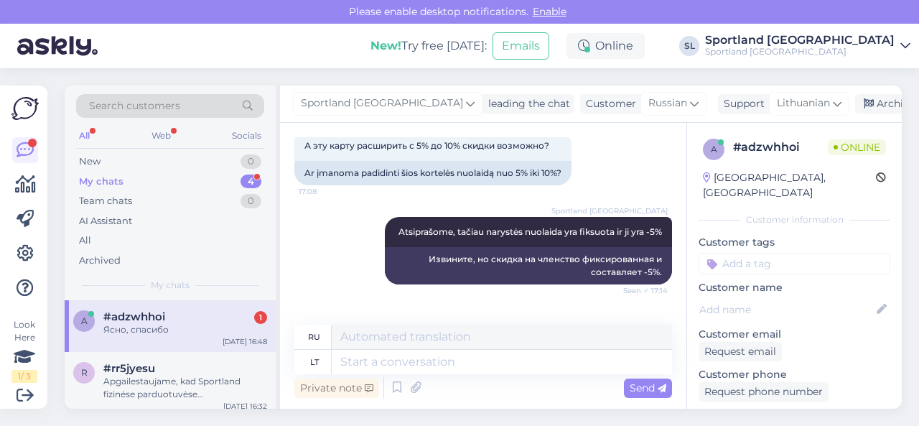
scroll to position [2675, 0]
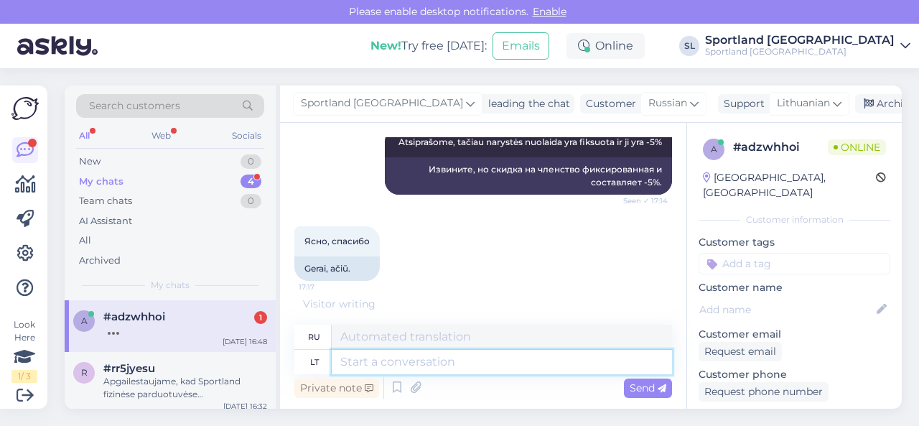
click at [382, 361] on textarea at bounding box center [502, 362] width 340 height 24
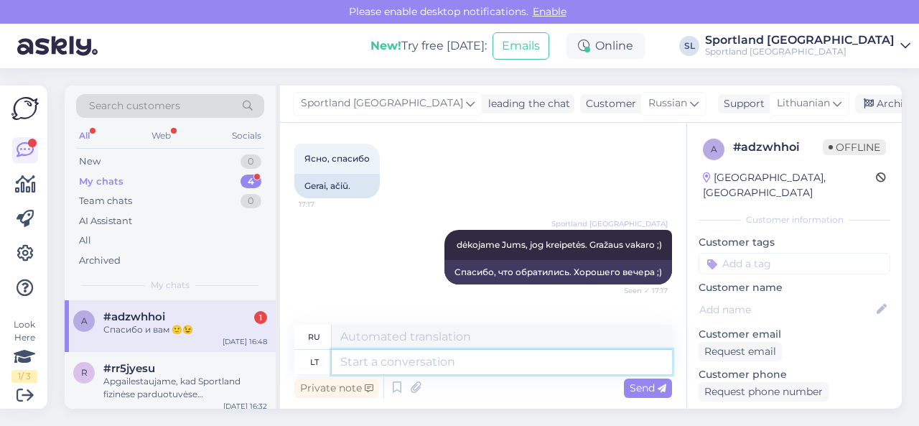
scroll to position [2832, 0]
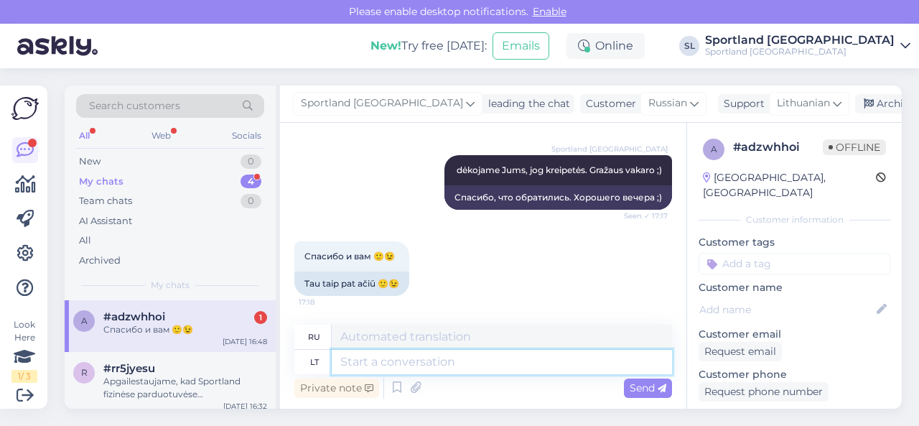
click at [386, 360] on textarea at bounding box center [502, 362] width 340 height 24
click at [856, 100] on div "Archive chat" at bounding box center [900, 103] width 90 height 19
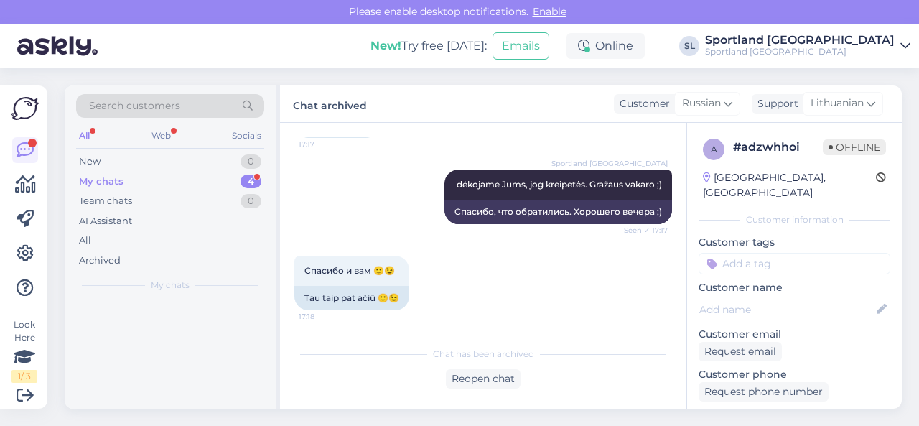
scroll to position [2818, 0]
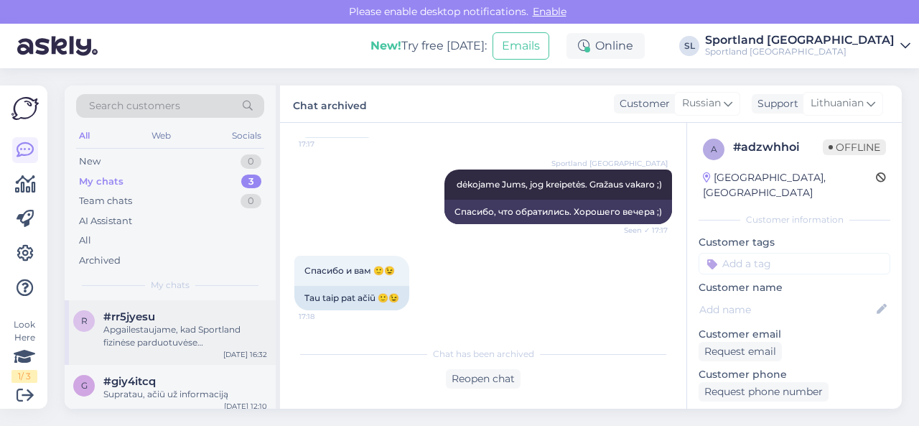
click at [177, 340] on div "Apgailestaujame, kad Sportland fizinėse parduotuvėse [GEOGRAPHIC_DATA] mūsų aso…" at bounding box center [185, 336] width 164 height 26
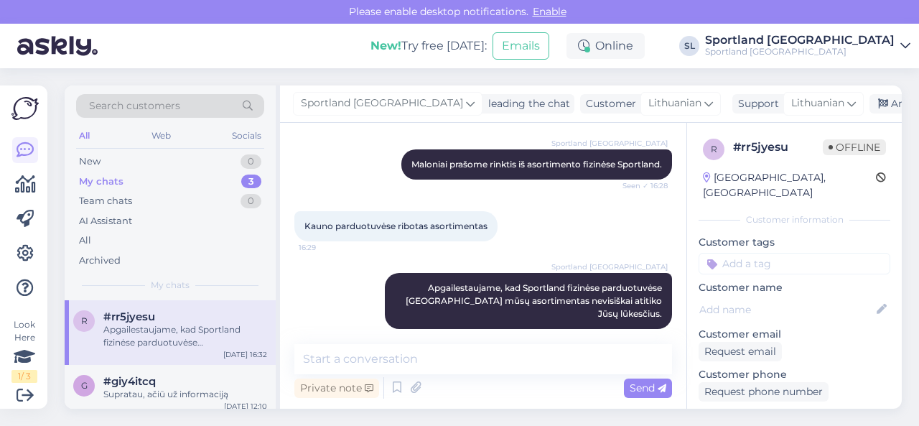
drag, startPoint x: 853, startPoint y: 107, endPoint x: 829, endPoint y: 119, distance: 26.6
click at [869, 107] on div "Archive chat" at bounding box center [914, 103] width 90 height 19
